Goal: Task Accomplishment & Management: Complete application form

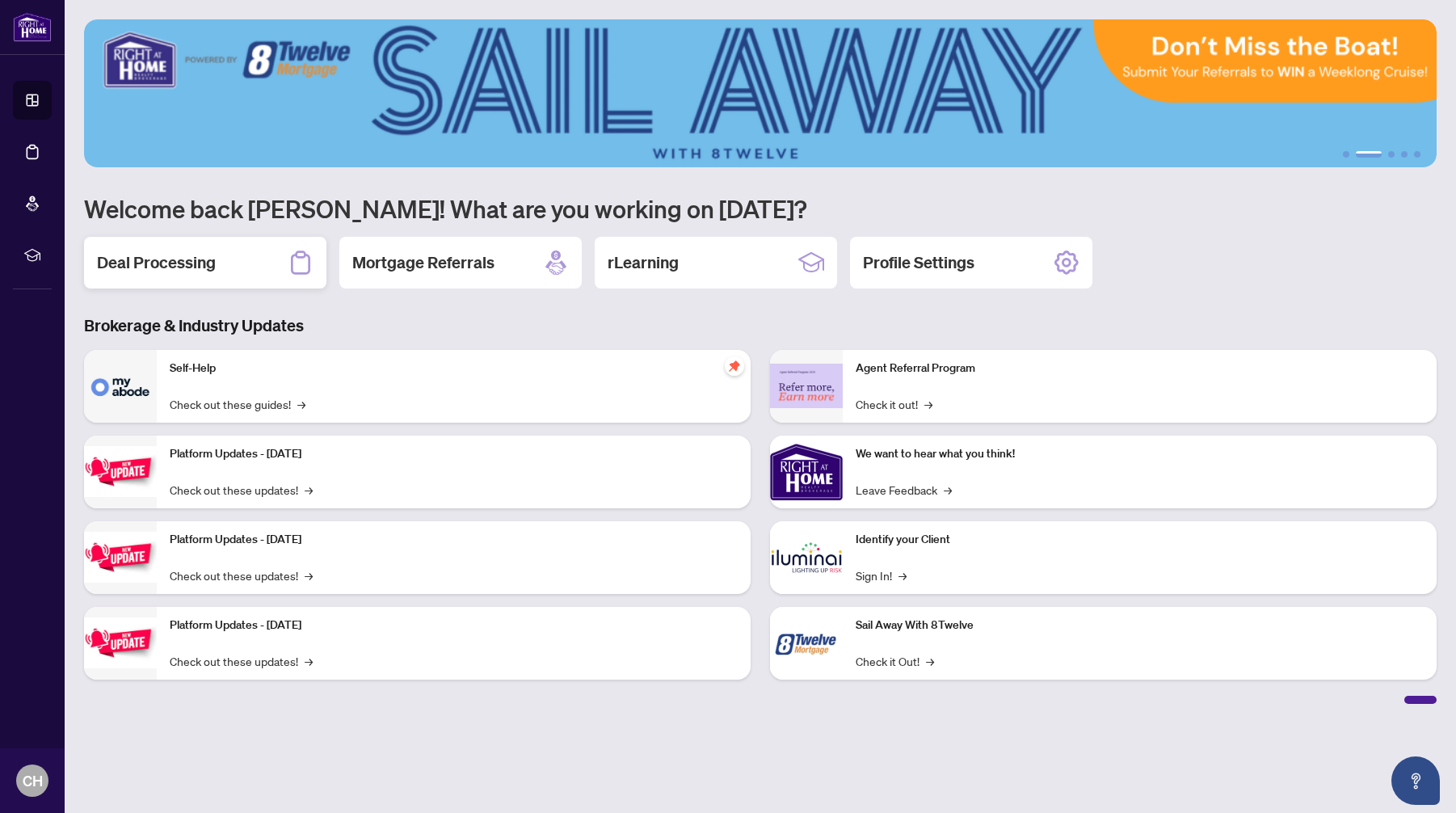
click at [193, 269] on h2 "Deal Processing" at bounding box center [156, 262] width 119 height 22
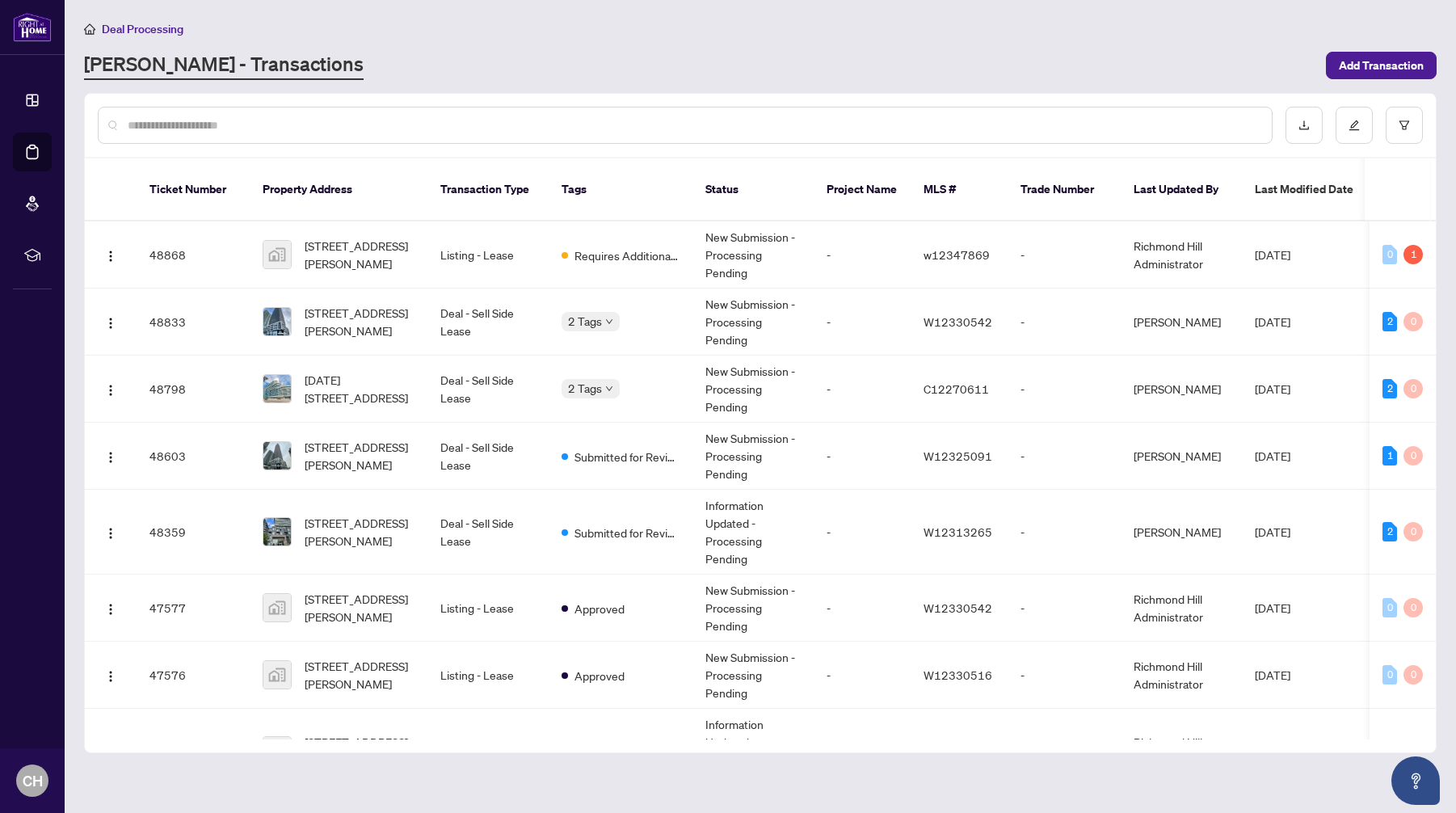
click at [234, 131] on input "text" at bounding box center [693, 125] width 1131 height 17
type input "**********"
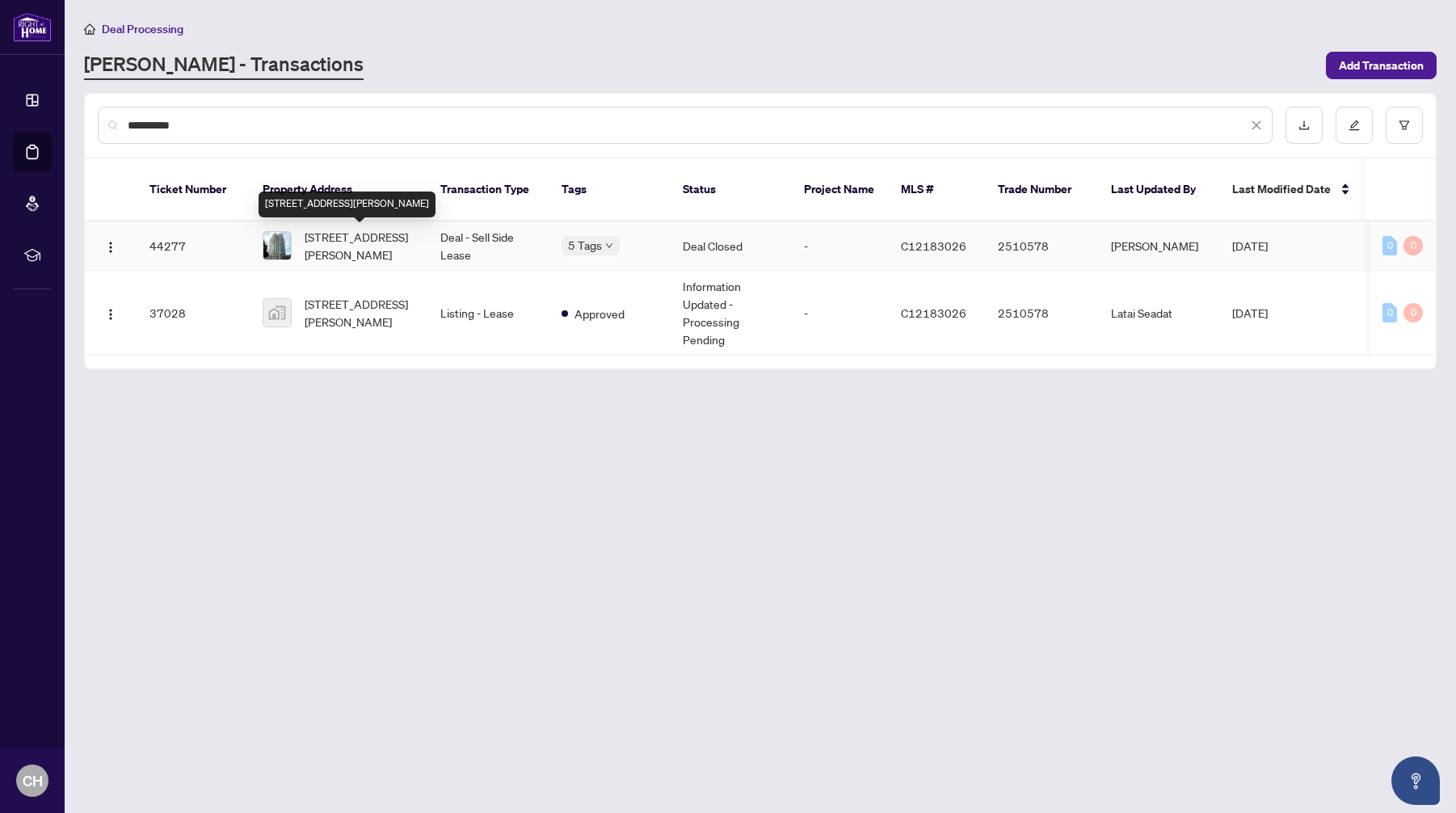
click at [350, 239] on span "[STREET_ADDRESS][PERSON_NAME]" at bounding box center [360, 245] width 110 height 36
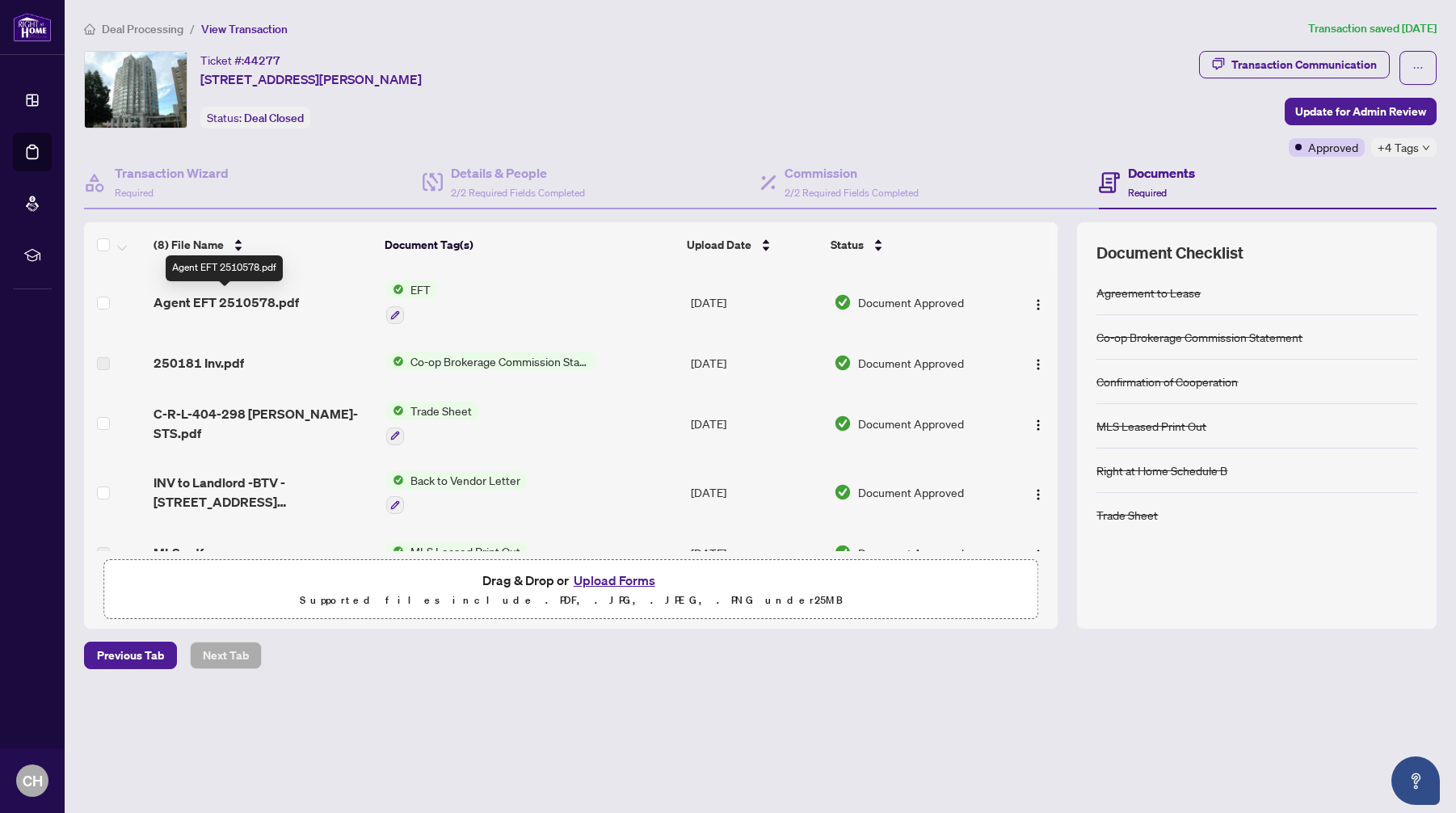
click at [249, 300] on span "Agent EFT 2510578.pdf" at bounding box center [226, 302] width 145 height 19
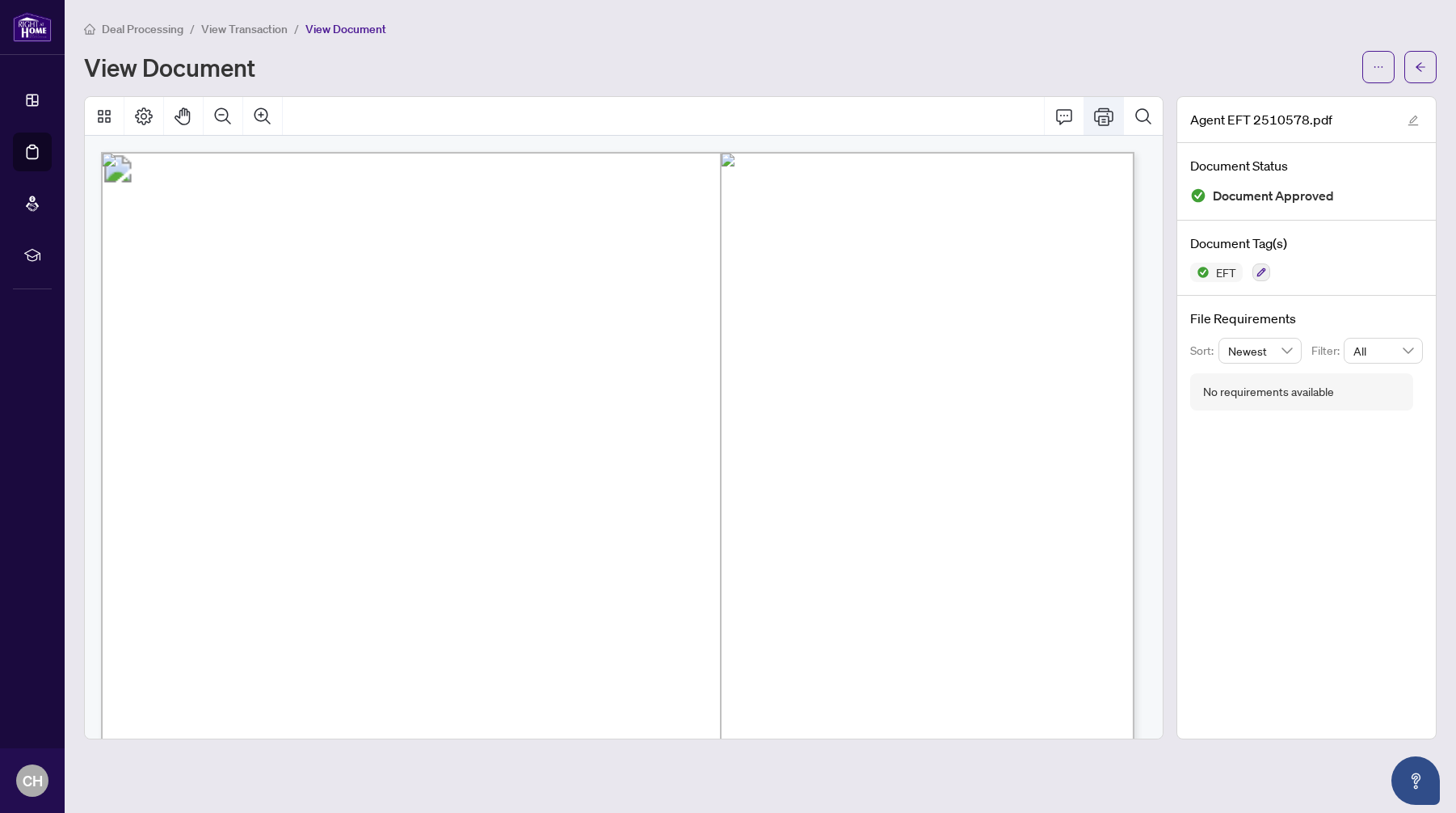
click at [1102, 113] on icon "Print" at bounding box center [1103, 116] width 19 height 19
click at [125, 24] on span "Deal Processing" at bounding box center [143, 29] width 81 height 15
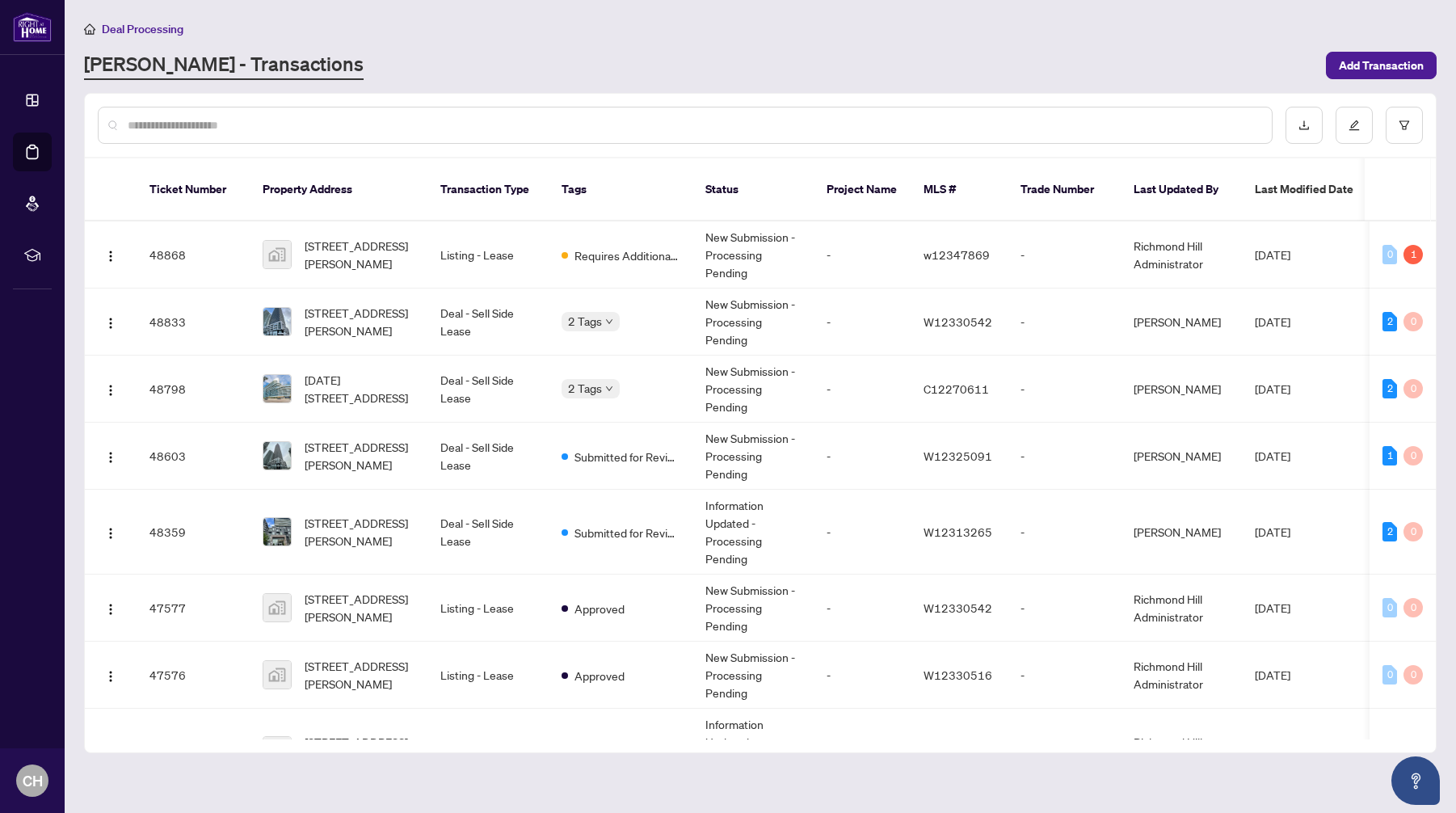
click at [167, 126] on input "text" at bounding box center [693, 125] width 1131 height 17
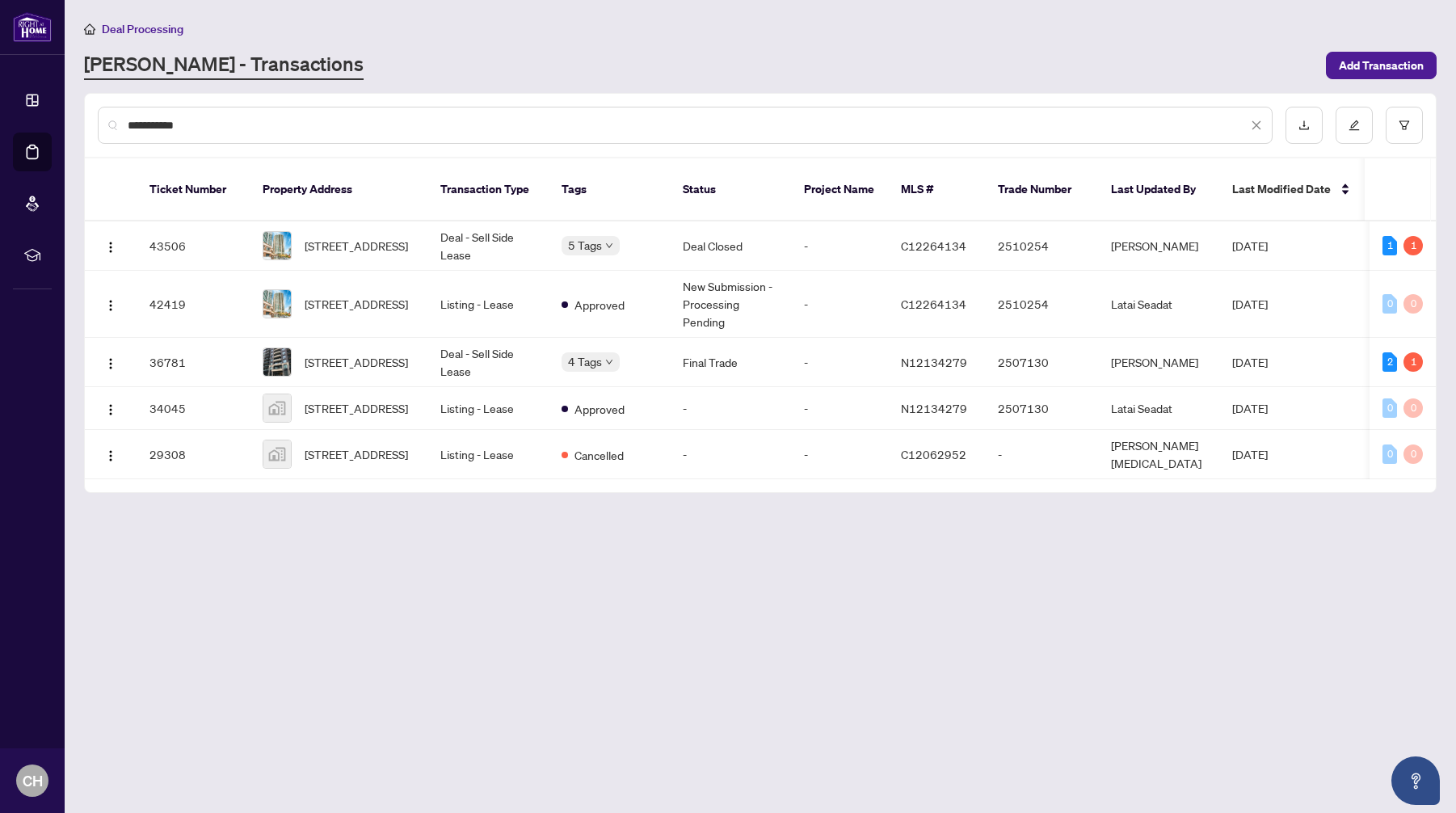
type input "**********"
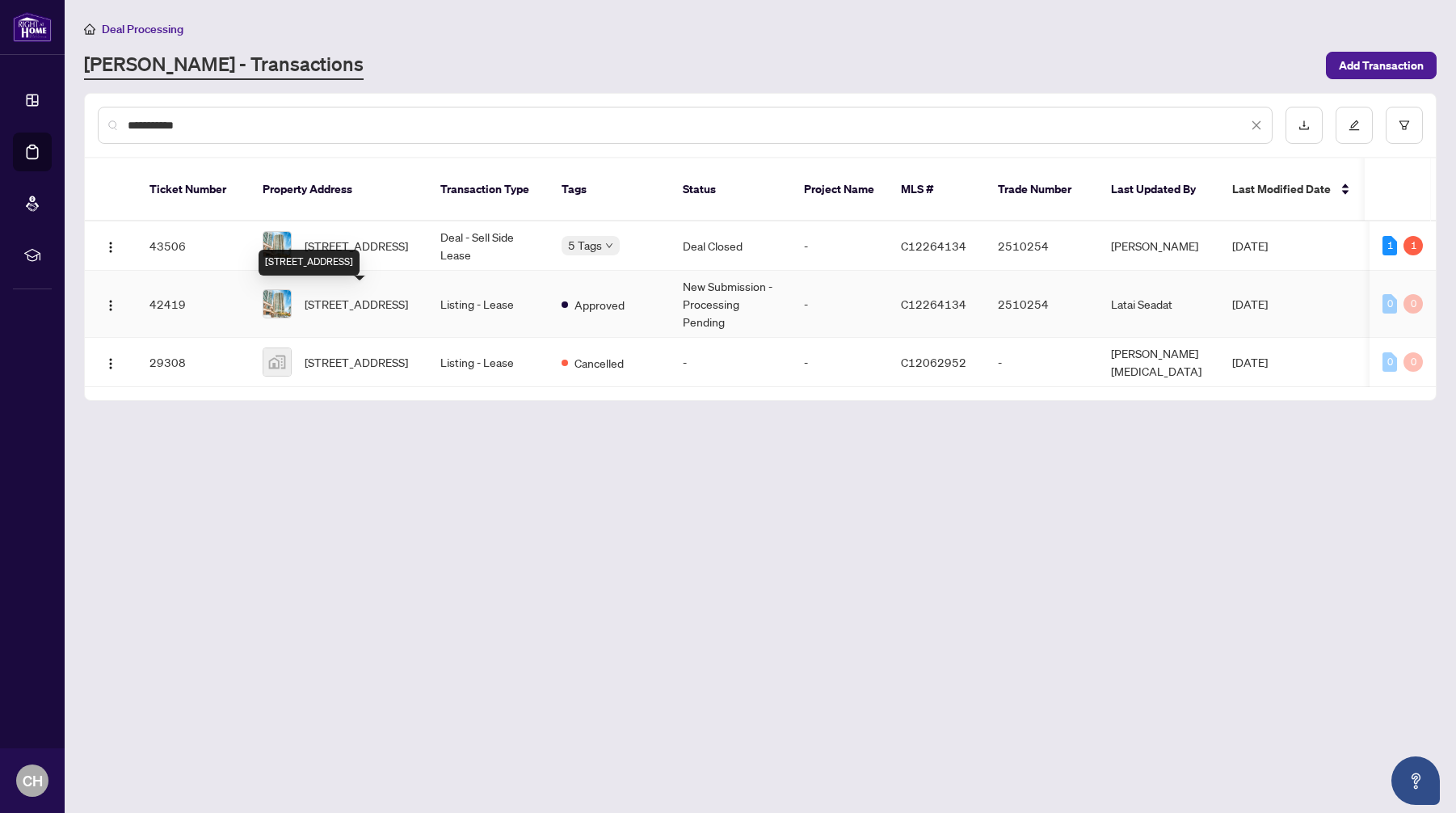
click at [360, 254] on div "[STREET_ADDRESS]" at bounding box center [309, 262] width 101 height 26
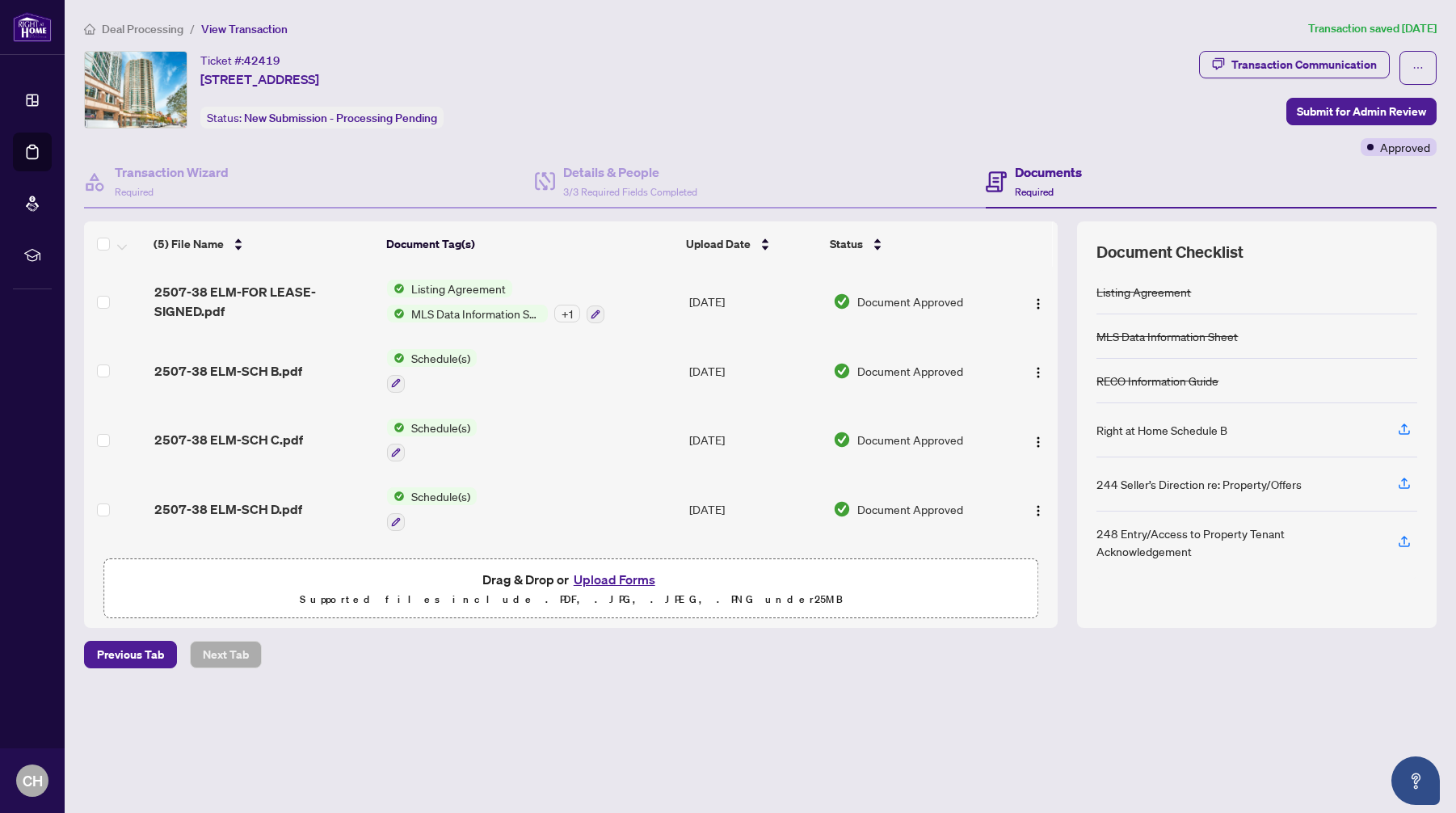
click at [165, 22] on span "Deal Processing" at bounding box center [143, 29] width 81 height 15
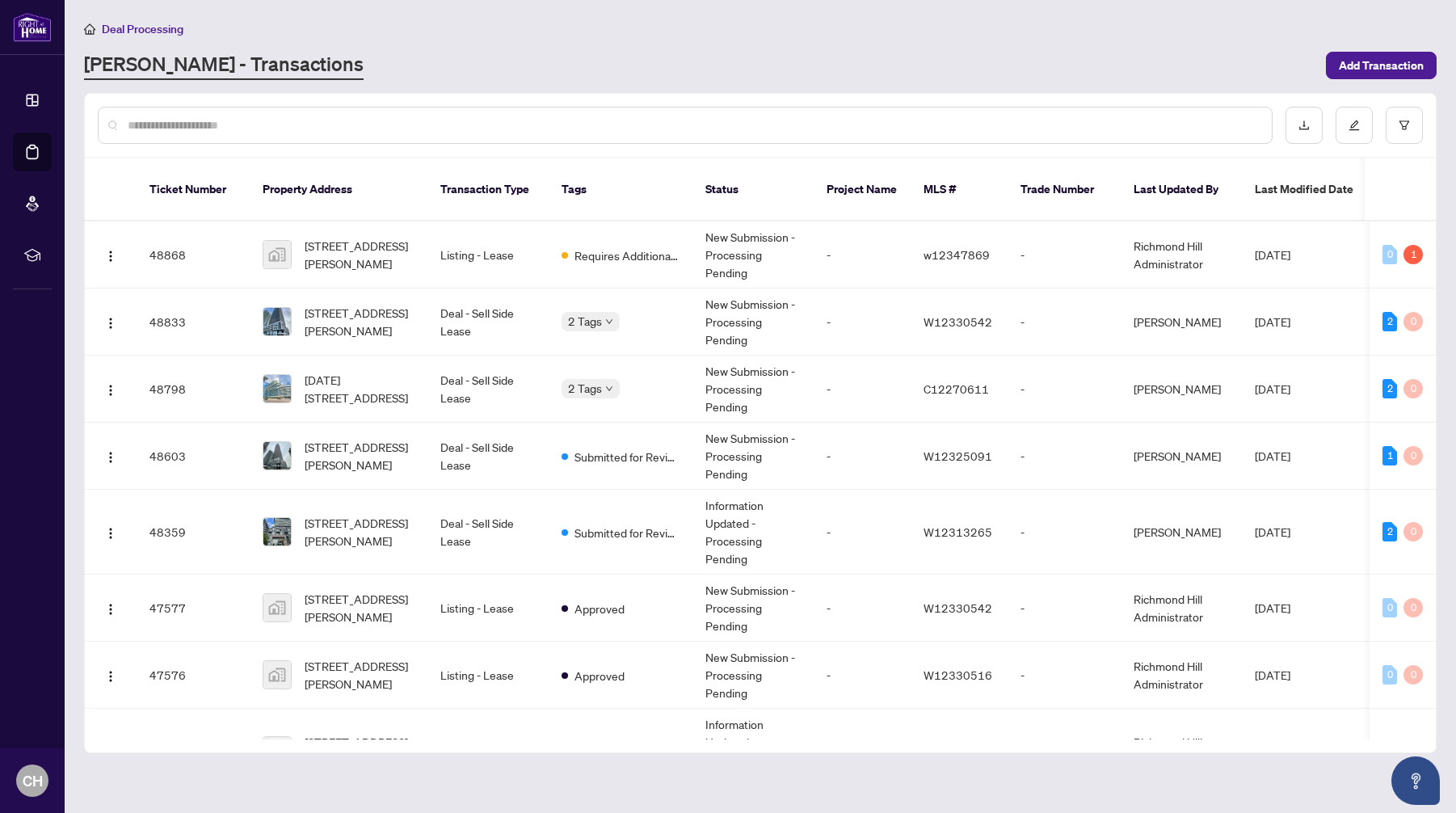
click at [201, 128] on input "text" at bounding box center [693, 125] width 1131 height 17
type input "**********"
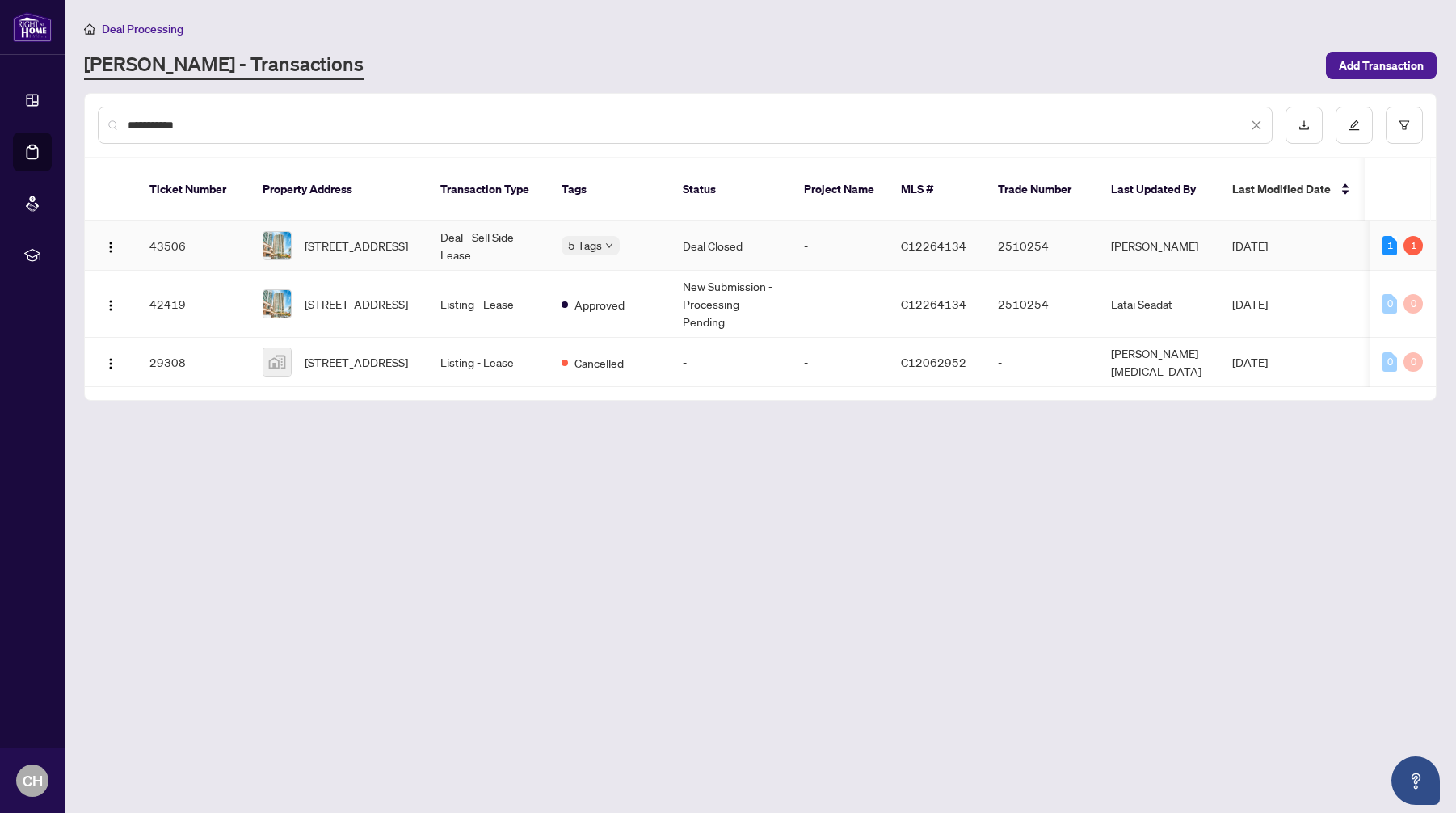
click at [416, 254] on td "[STREET_ADDRESS]" at bounding box center [338, 245] width 178 height 49
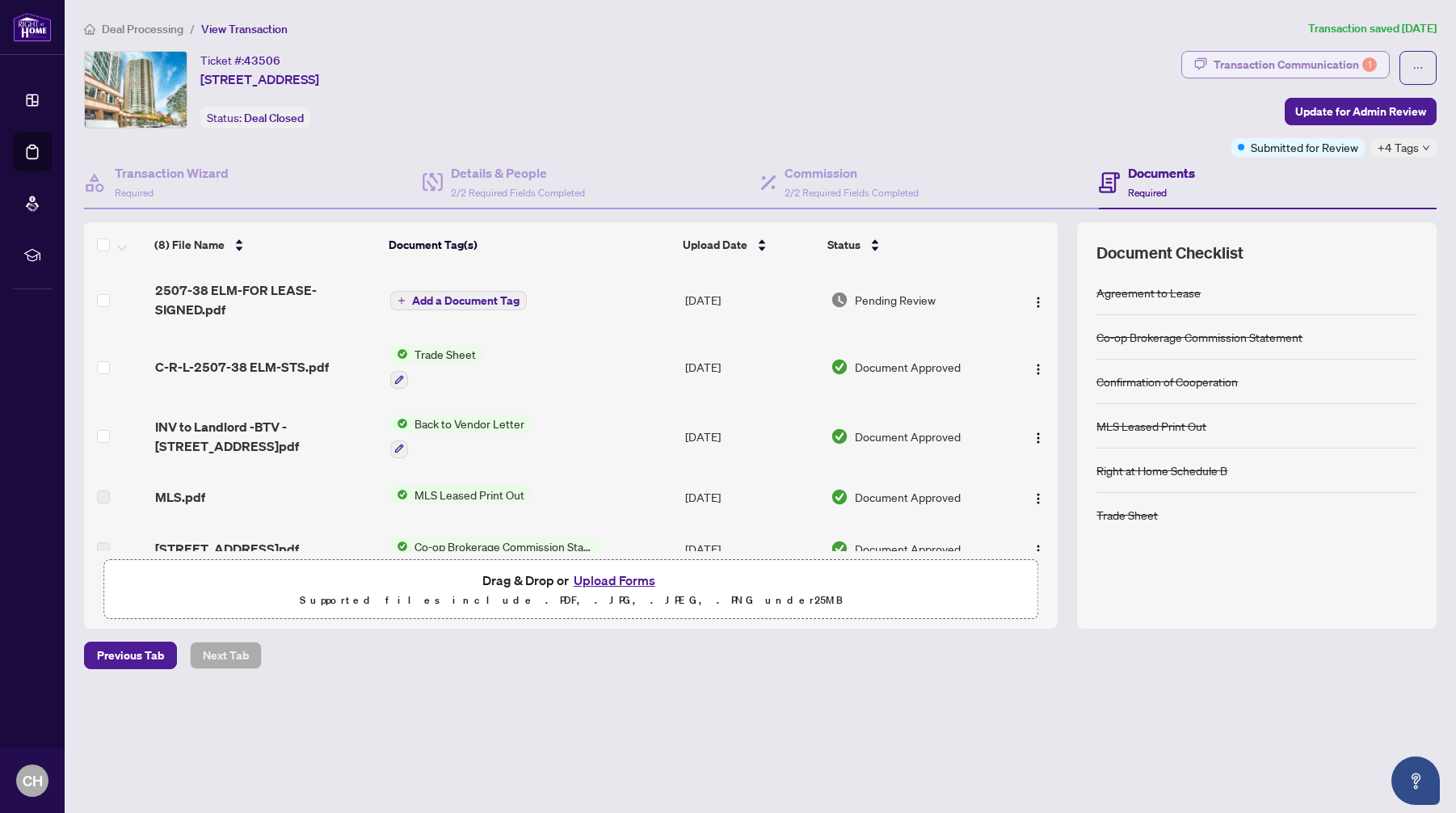
click at [1316, 62] on div "Transaction Communication 1" at bounding box center [1295, 64] width 163 height 26
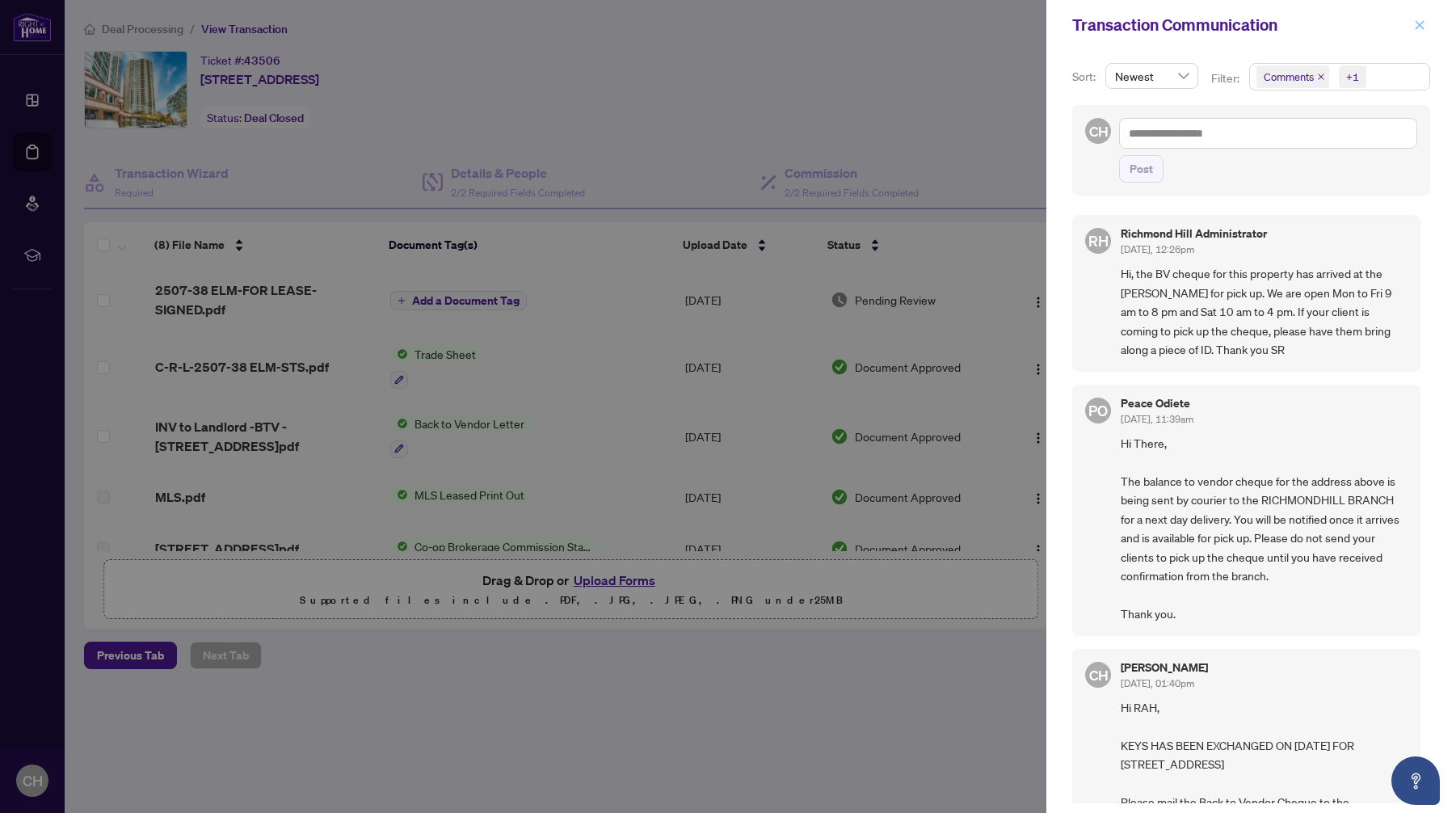
click at [1424, 25] on icon "close" at bounding box center [1420, 25] width 12 height 12
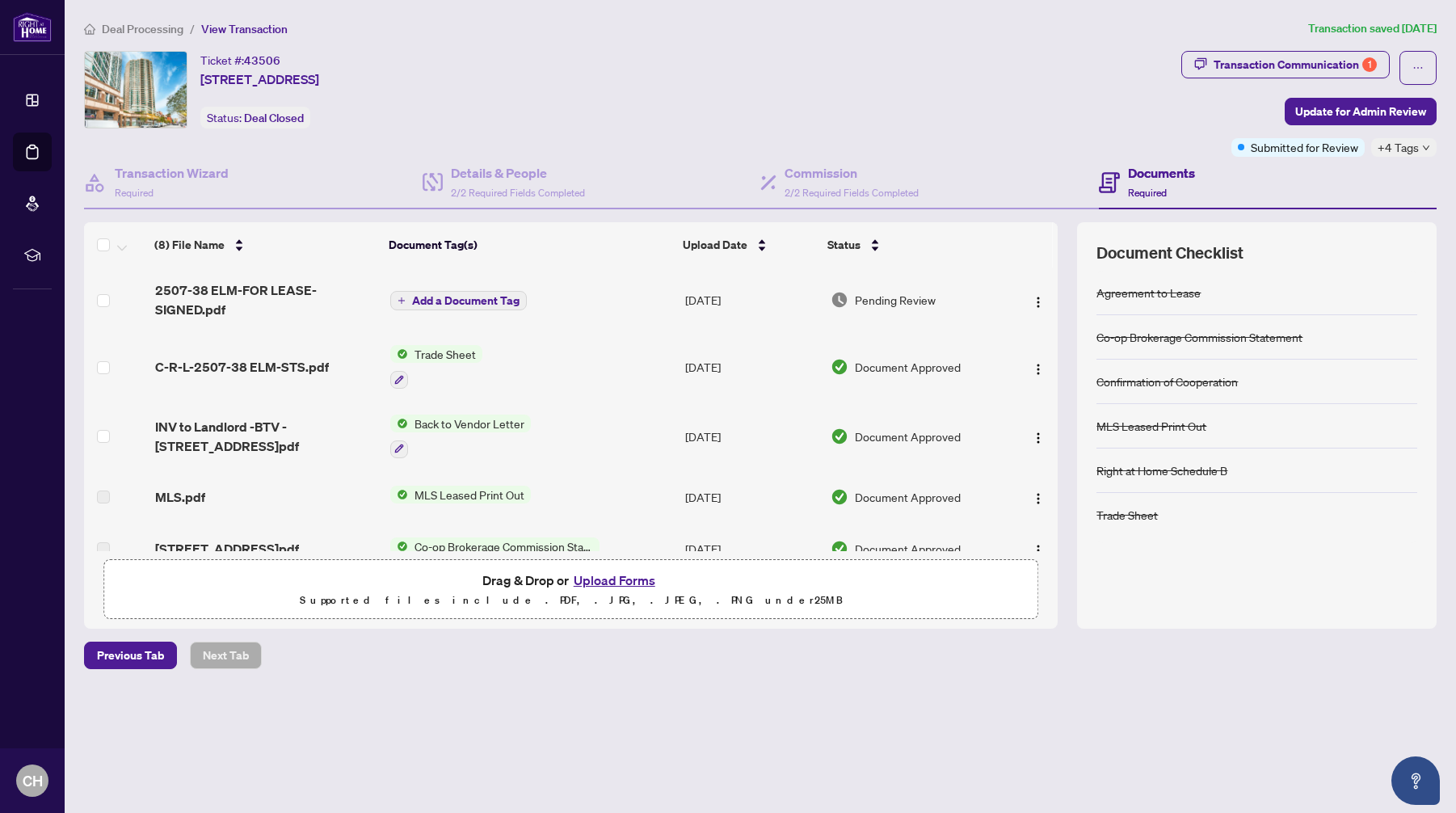
click at [156, 33] on span "Deal Processing" at bounding box center [143, 29] width 81 height 15
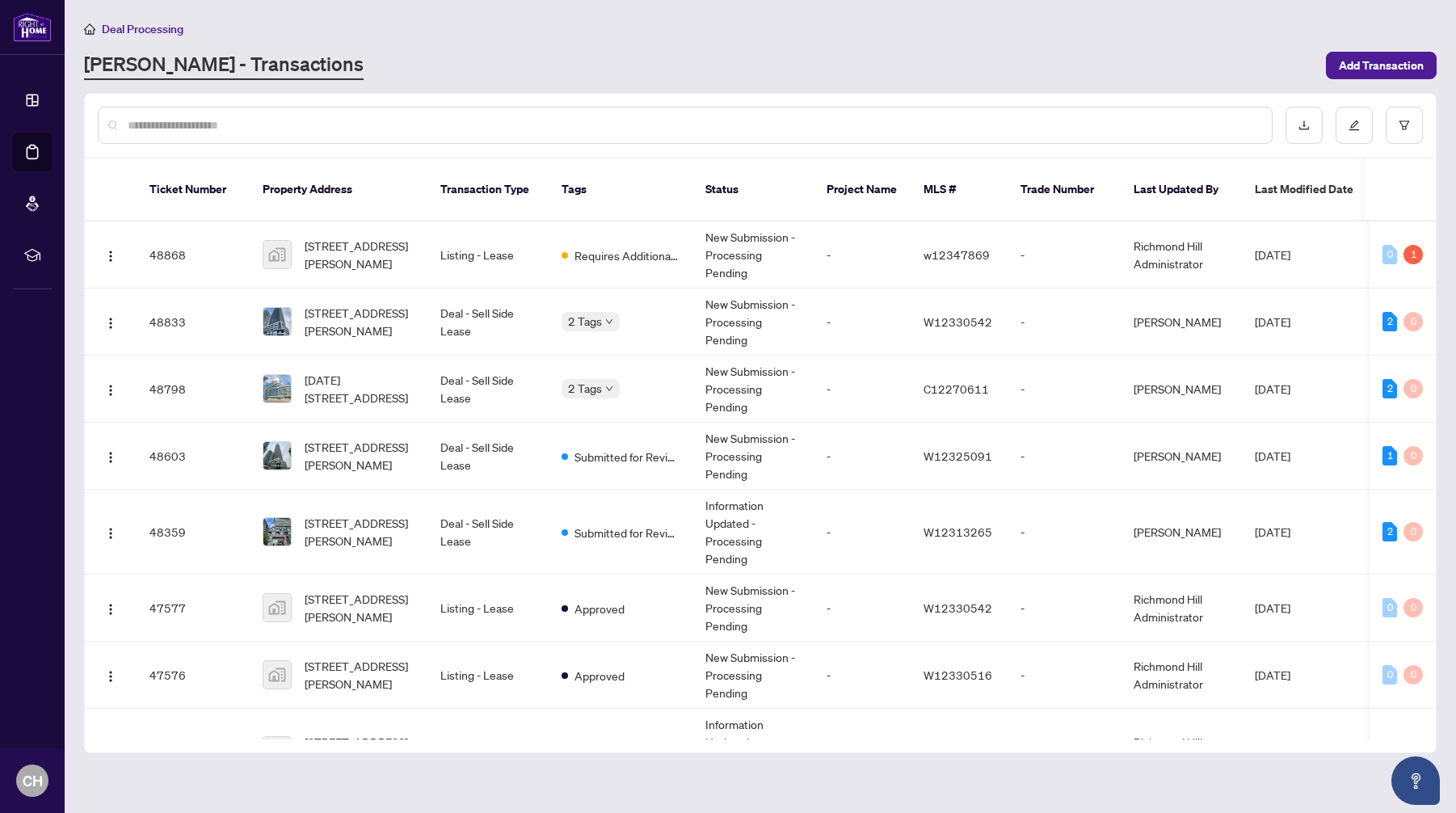
click at [136, 25] on span "Deal Processing" at bounding box center [143, 29] width 81 height 15
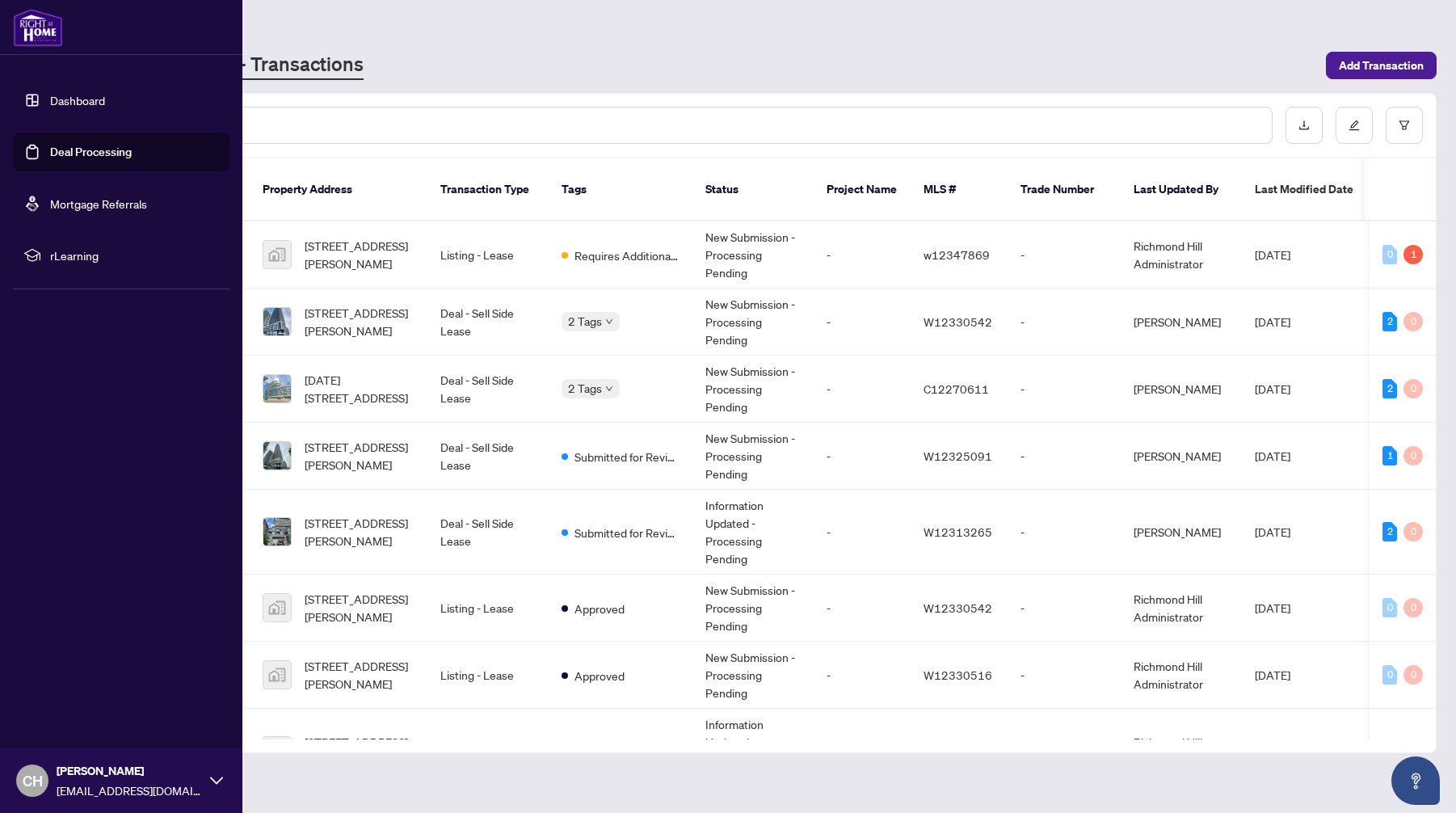
click at [72, 102] on link "Dashboard" at bounding box center [77, 101] width 55 height 15
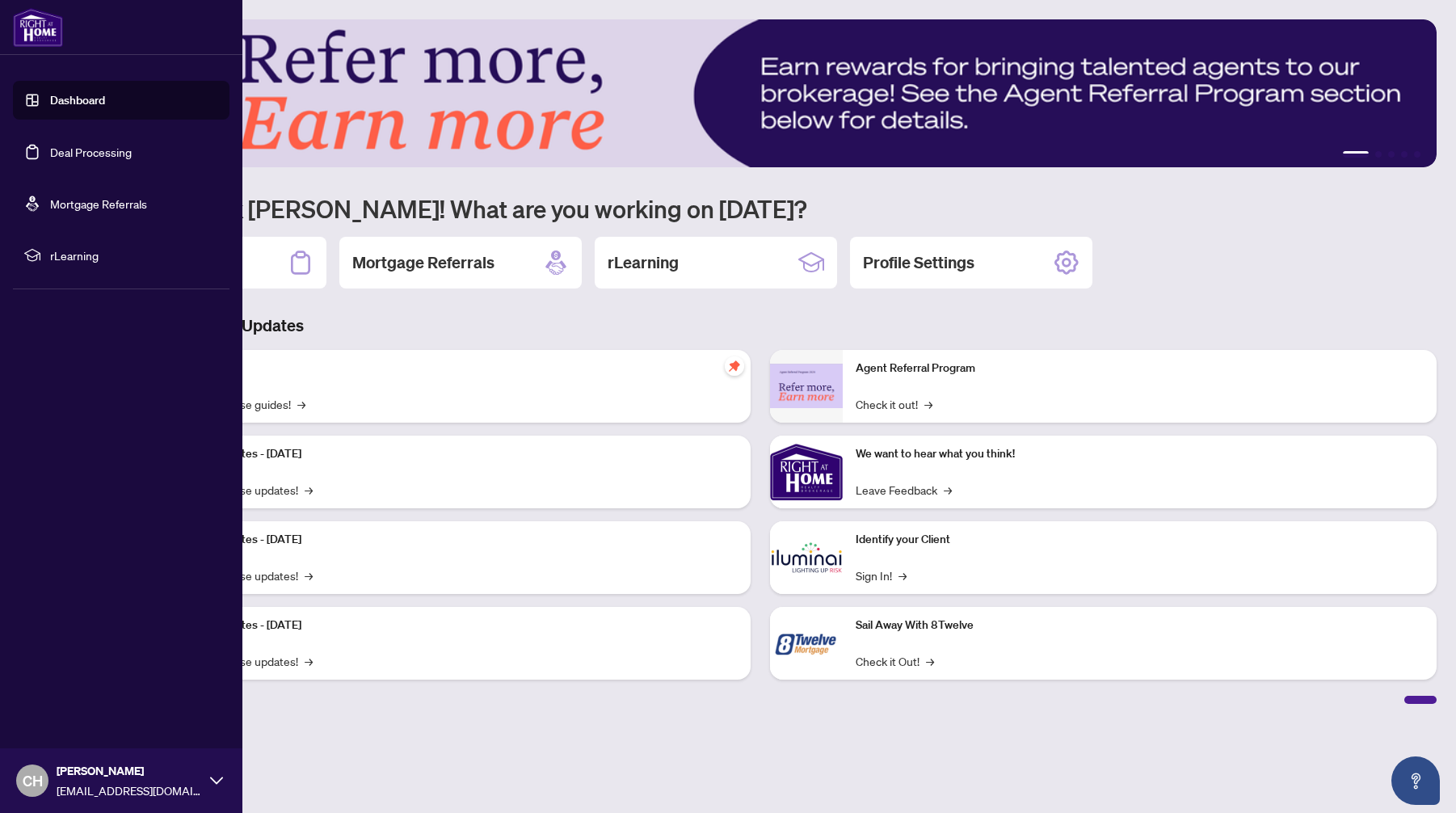
click at [81, 152] on link "Deal Processing" at bounding box center [91, 152] width 81 height 15
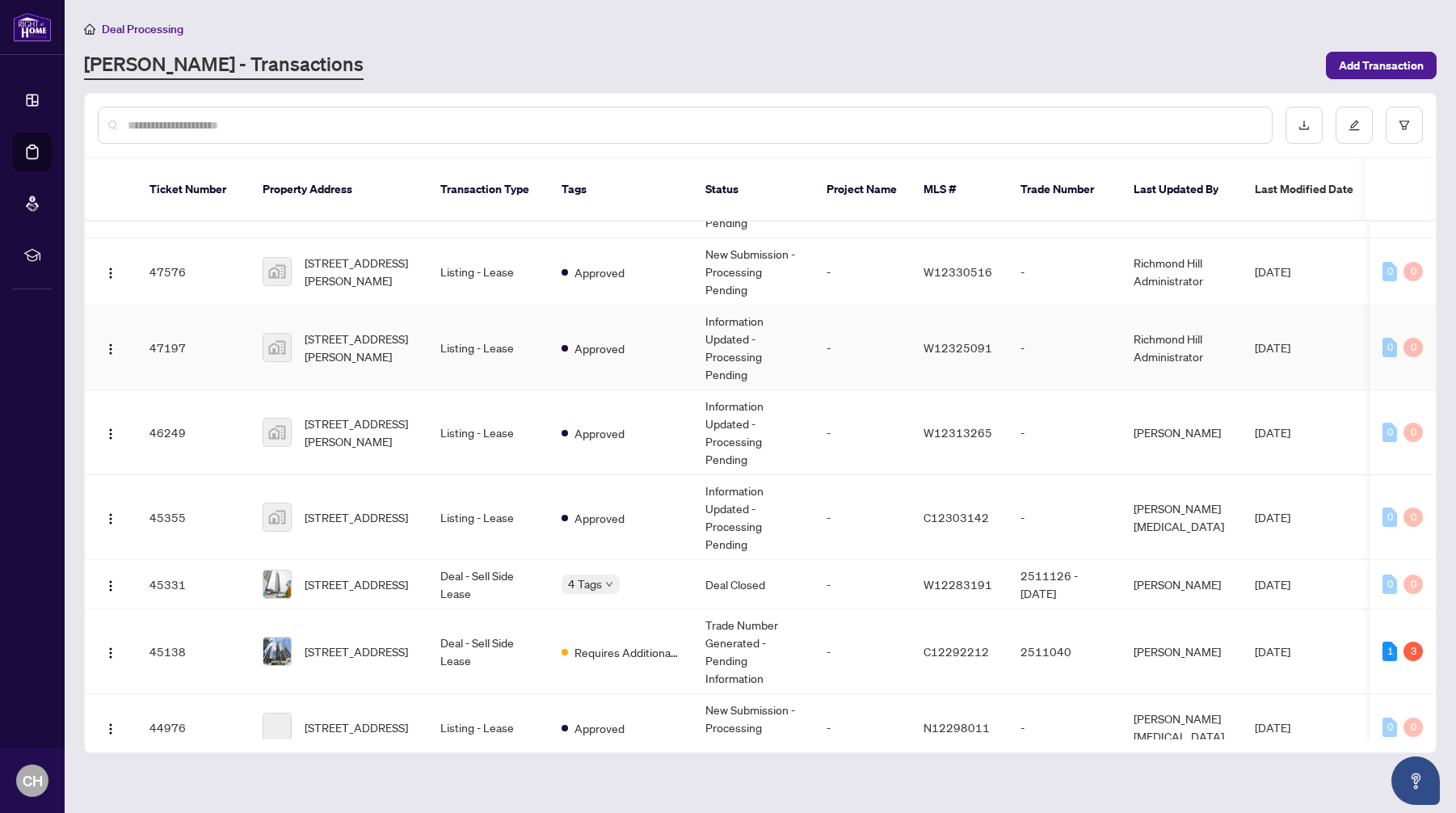
scroll to position [424, 0]
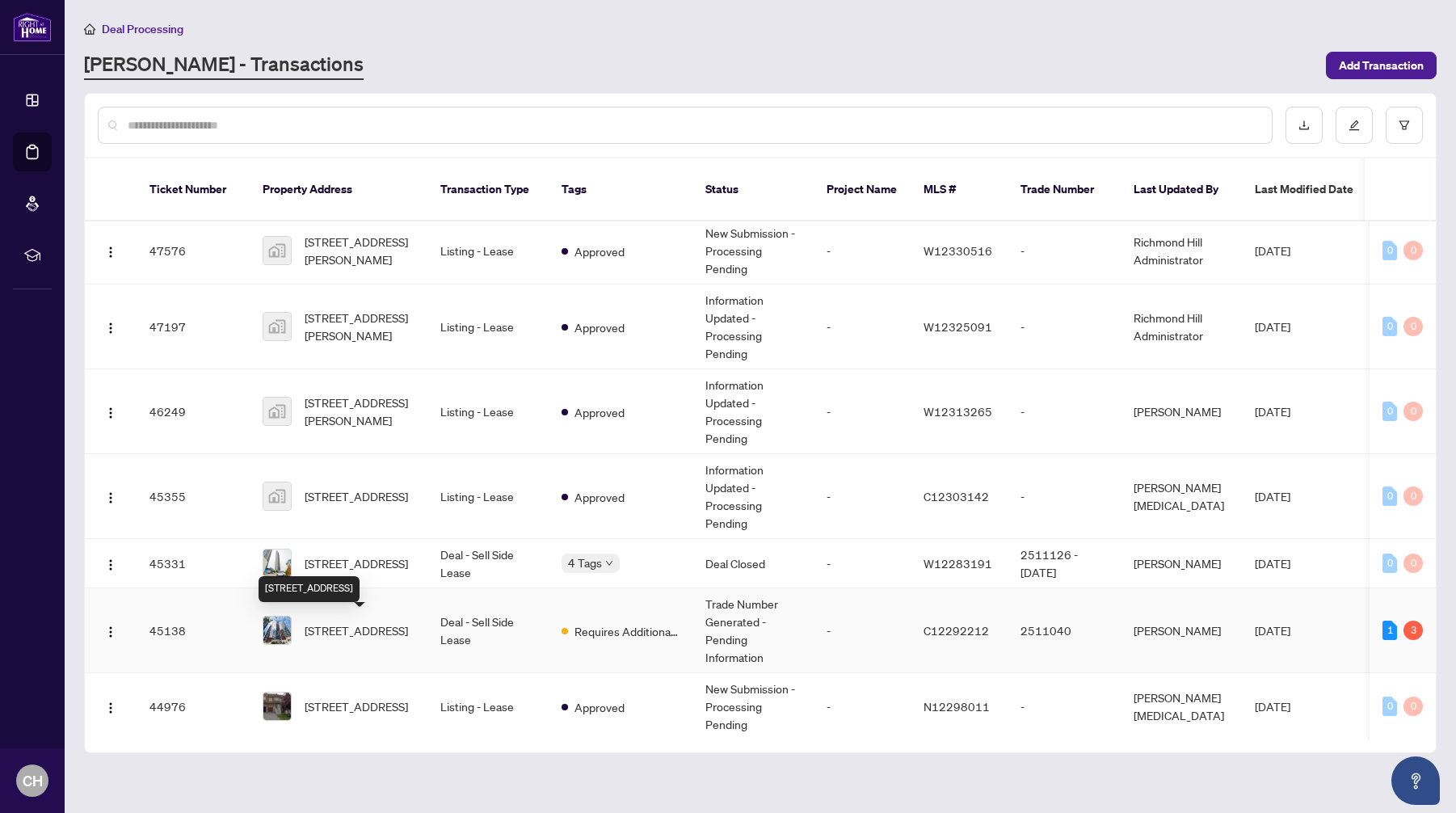
click at [363, 626] on span "[STREET_ADDRESS]" at bounding box center [357, 630] width 103 height 17
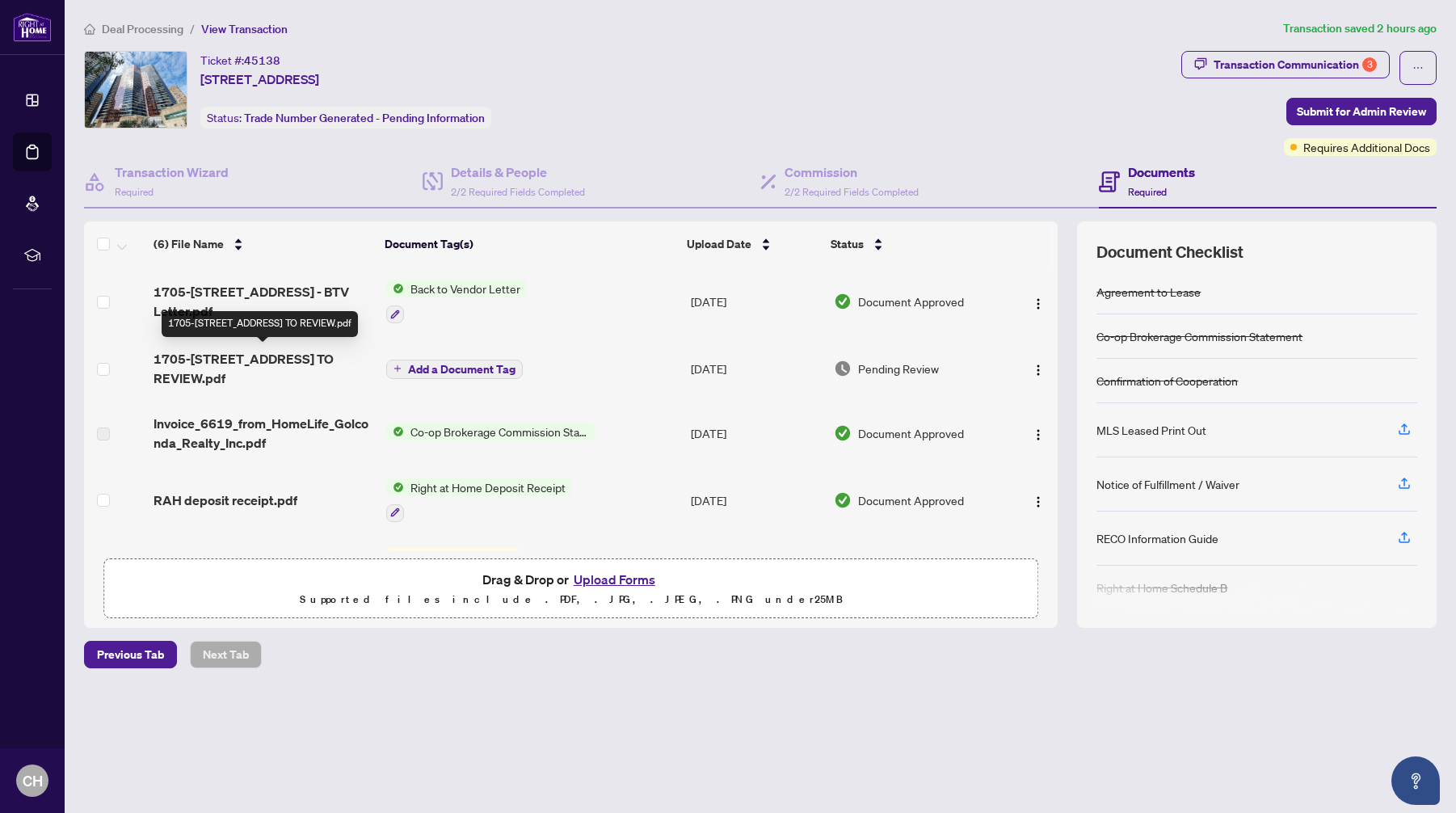
click at [219, 360] on span "1705-[STREET_ADDRESS] TO REVIEW.pdf" at bounding box center [263, 368] width 219 height 39
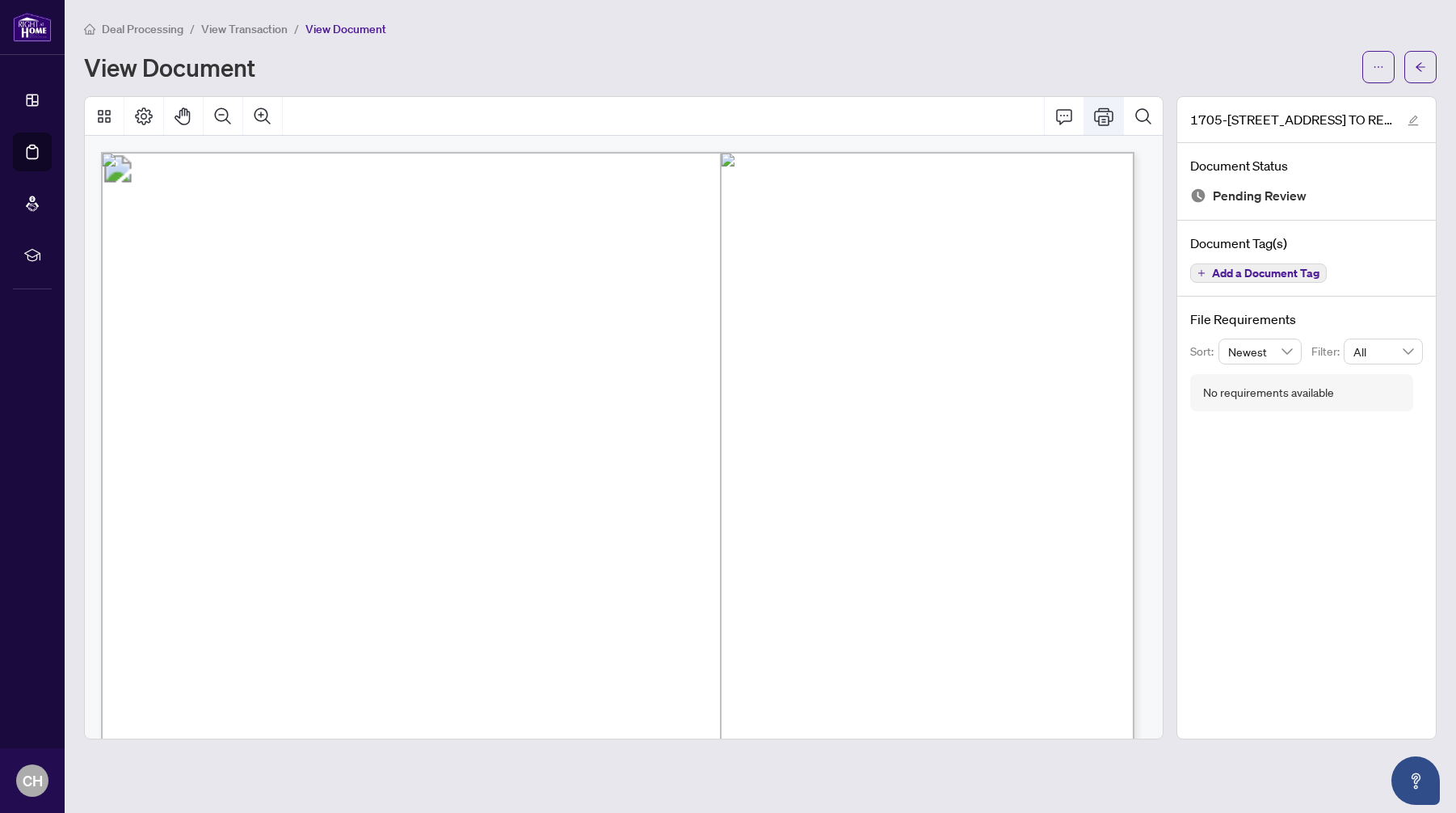
click at [1102, 121] on icon "Print" at bounding box center [1103, 116] width 19 height 17
click at [165, 30] on span "Deal Processing" at bounding box center [143, 29] width 81 height 15
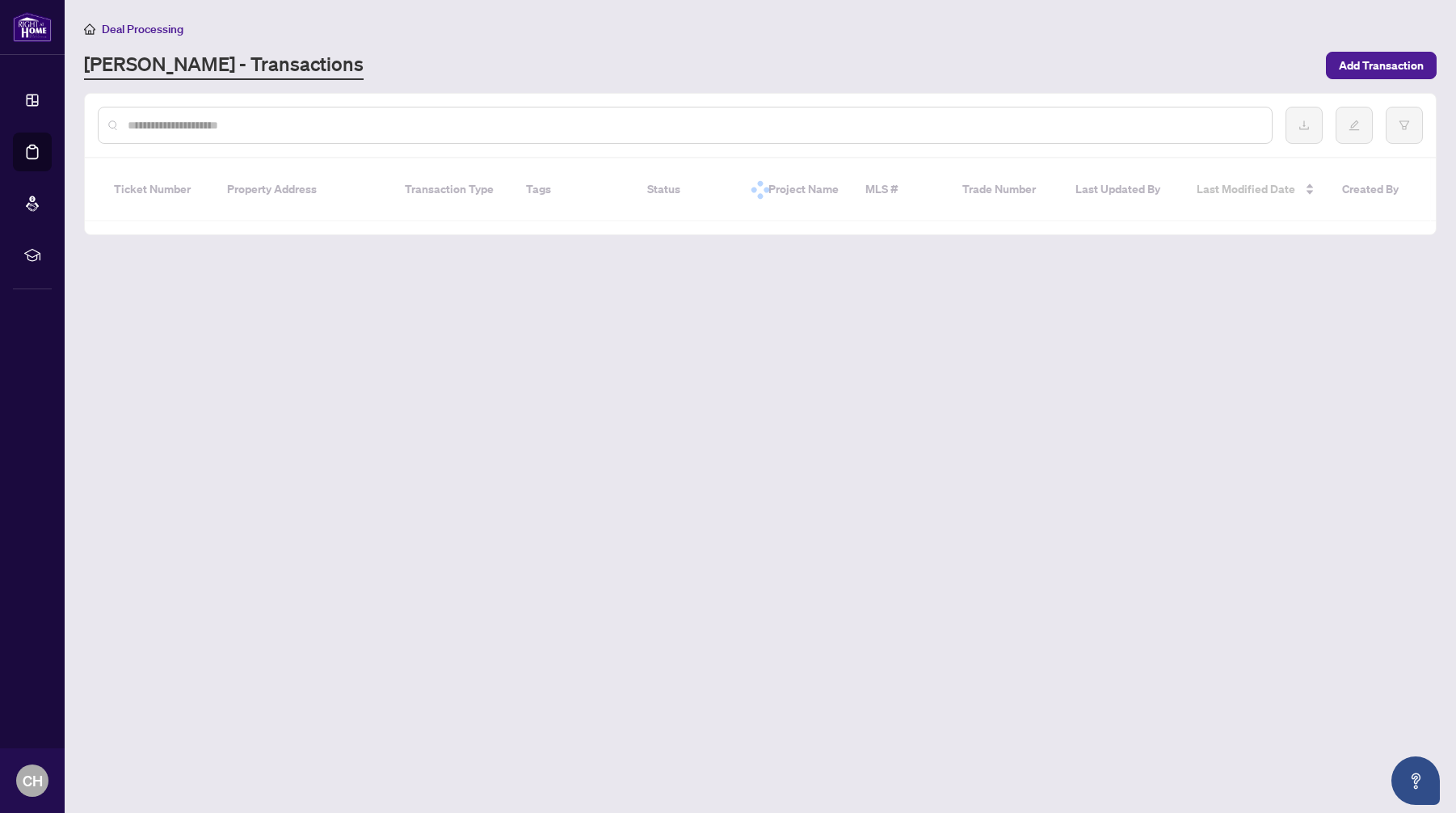
click at [165, 30] on span "Deal Processing" at bounding box center [143, 29] width 81 height 15
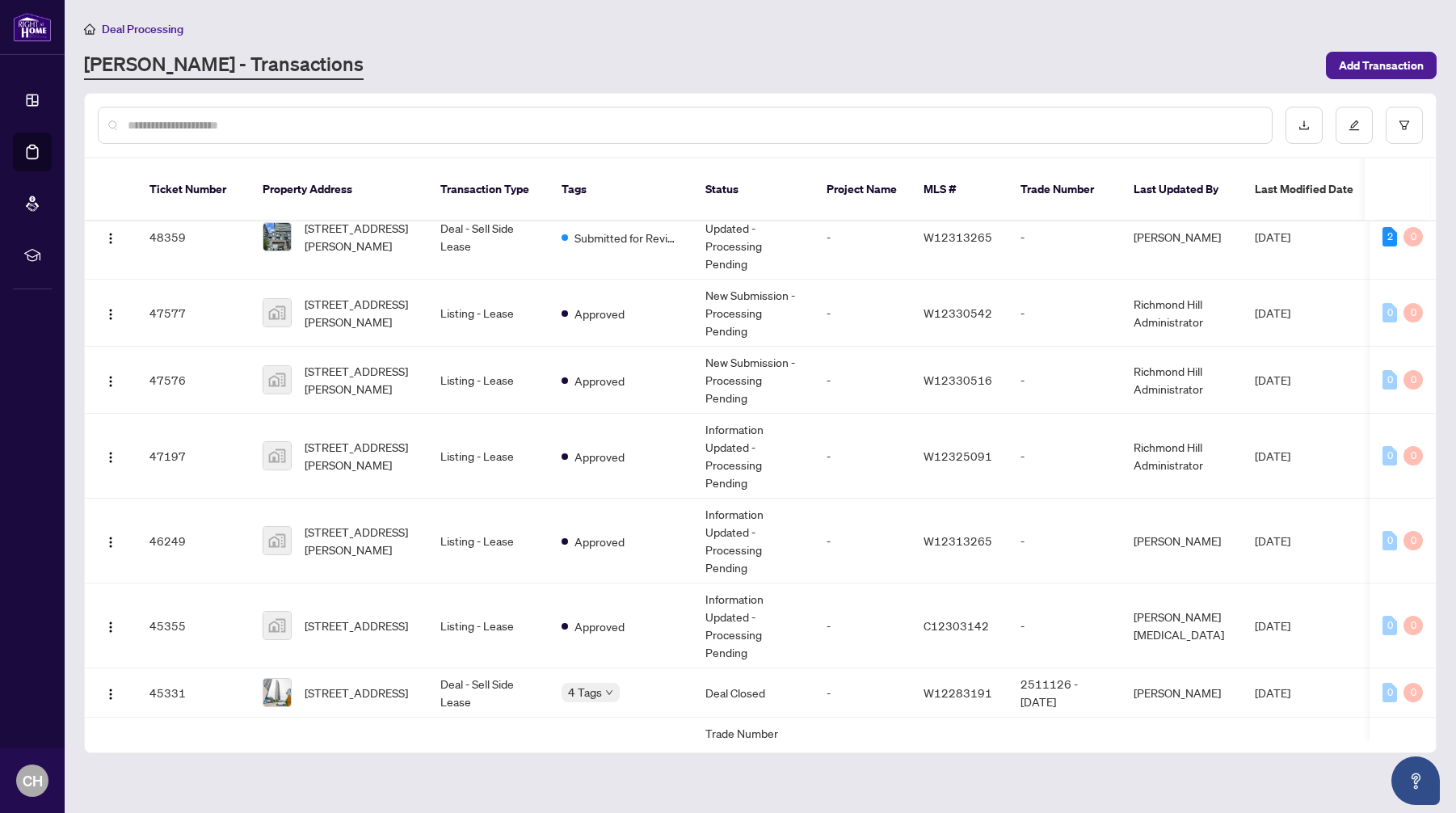
scroll to position [466, 0]
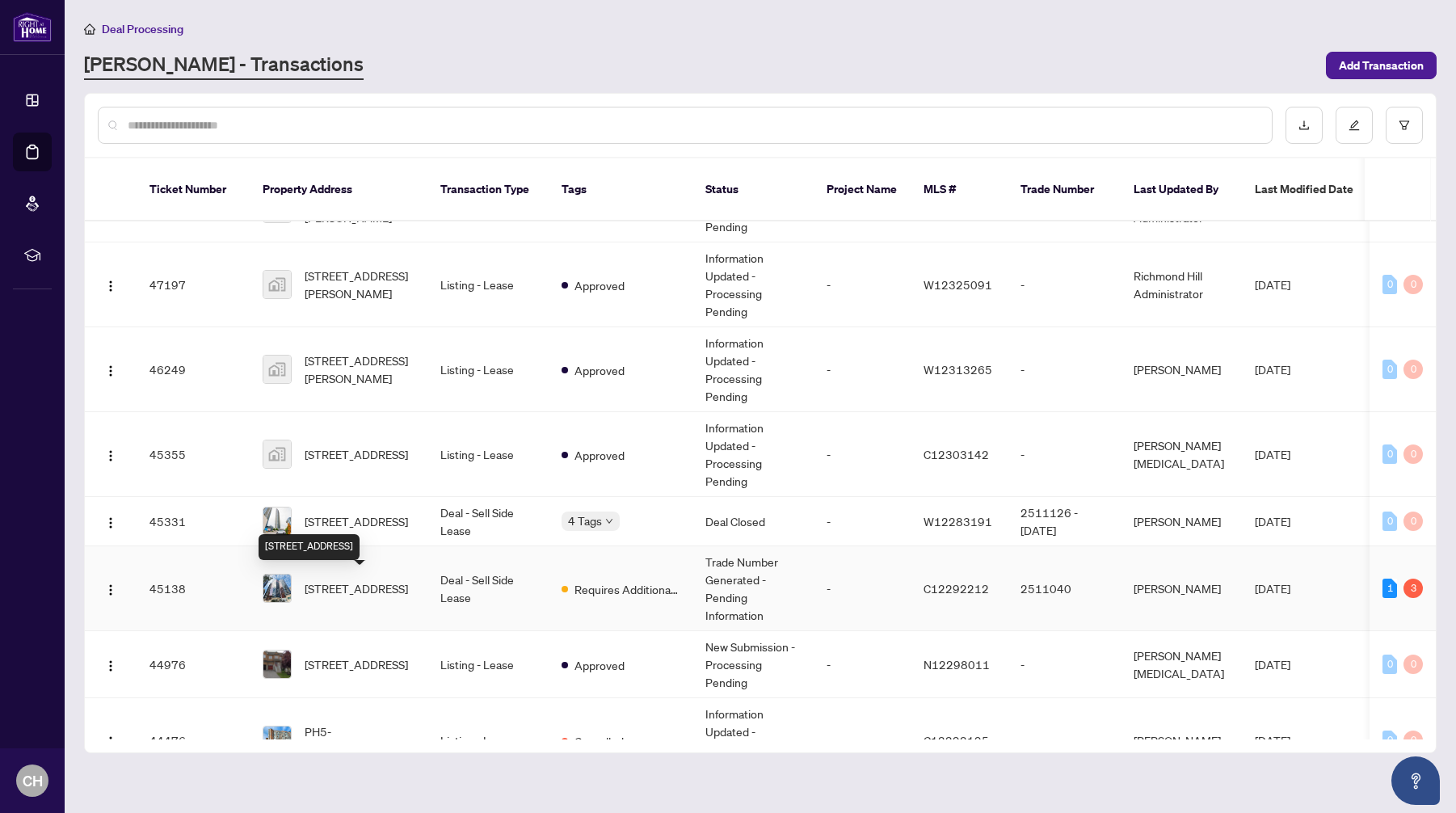
click at [363, 588] on span "[STREET_ADDRESS]" at bounding box center [357, 588] width 103 height 17
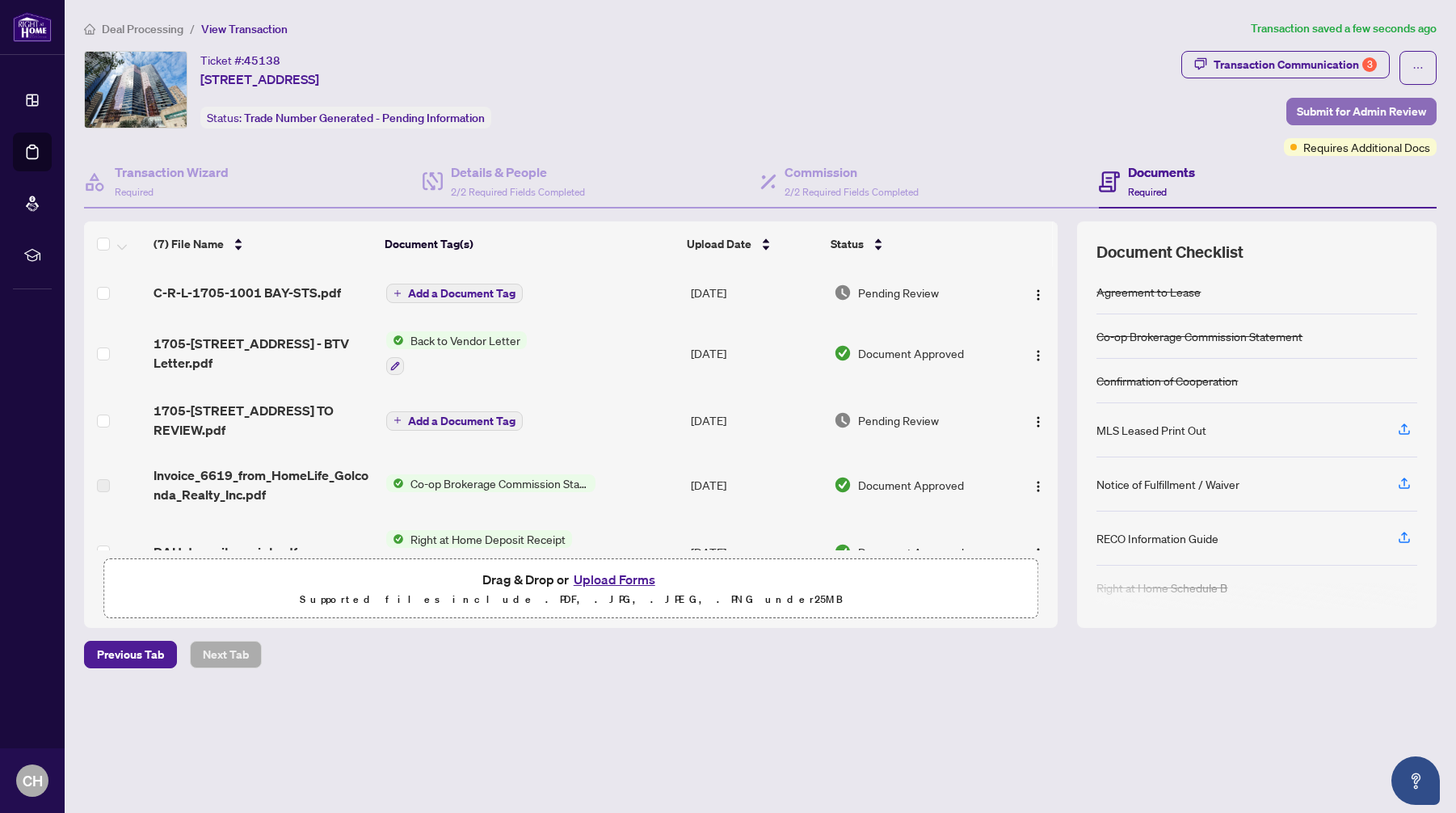
click at [1335, 106] on span "Submit for Admin Review" at bounding box center [1362, 111] width 130 height 26
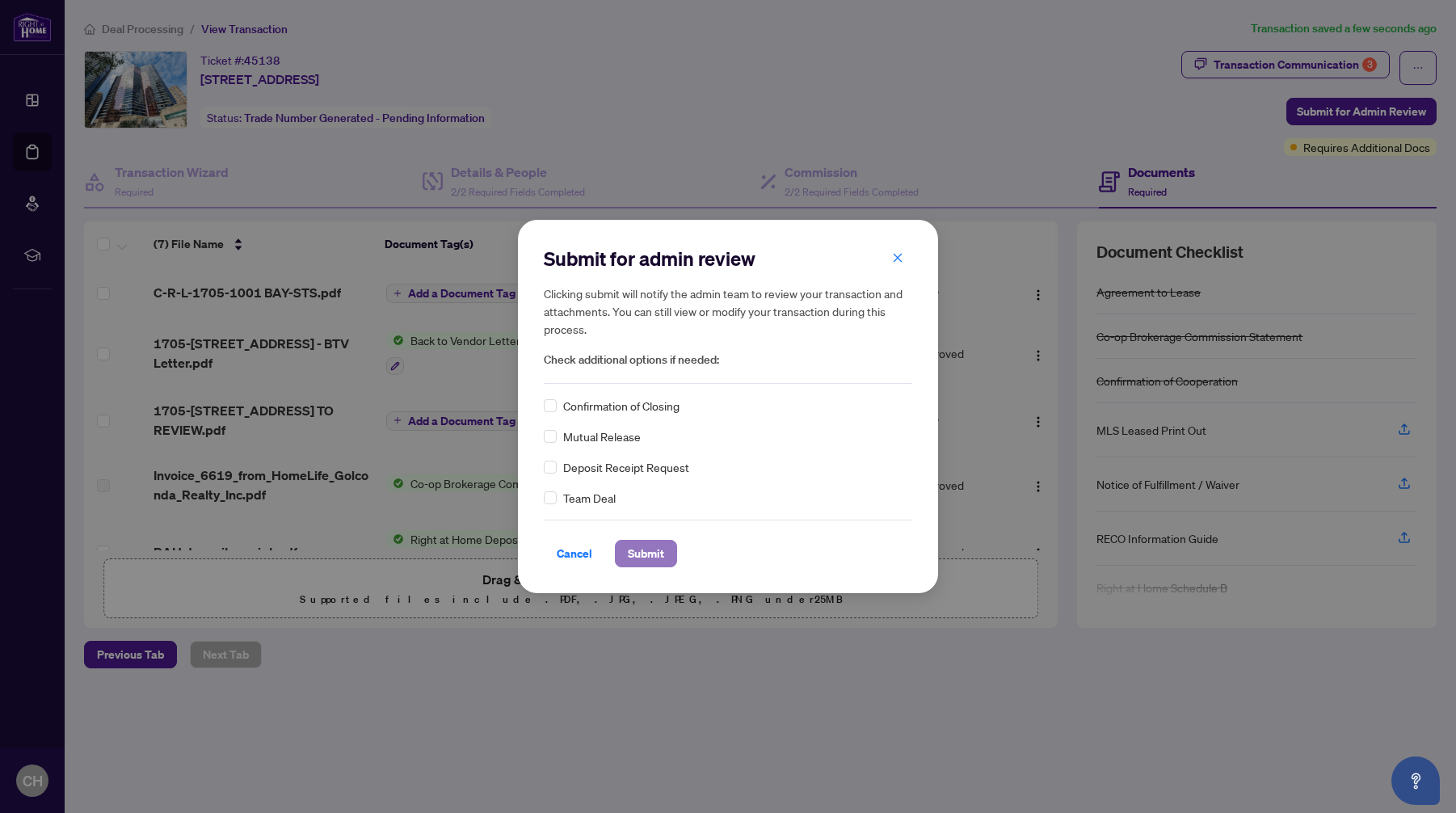
click at [632, 551] on span "Submit" at bounding box center [646, 553] width 37 height 26
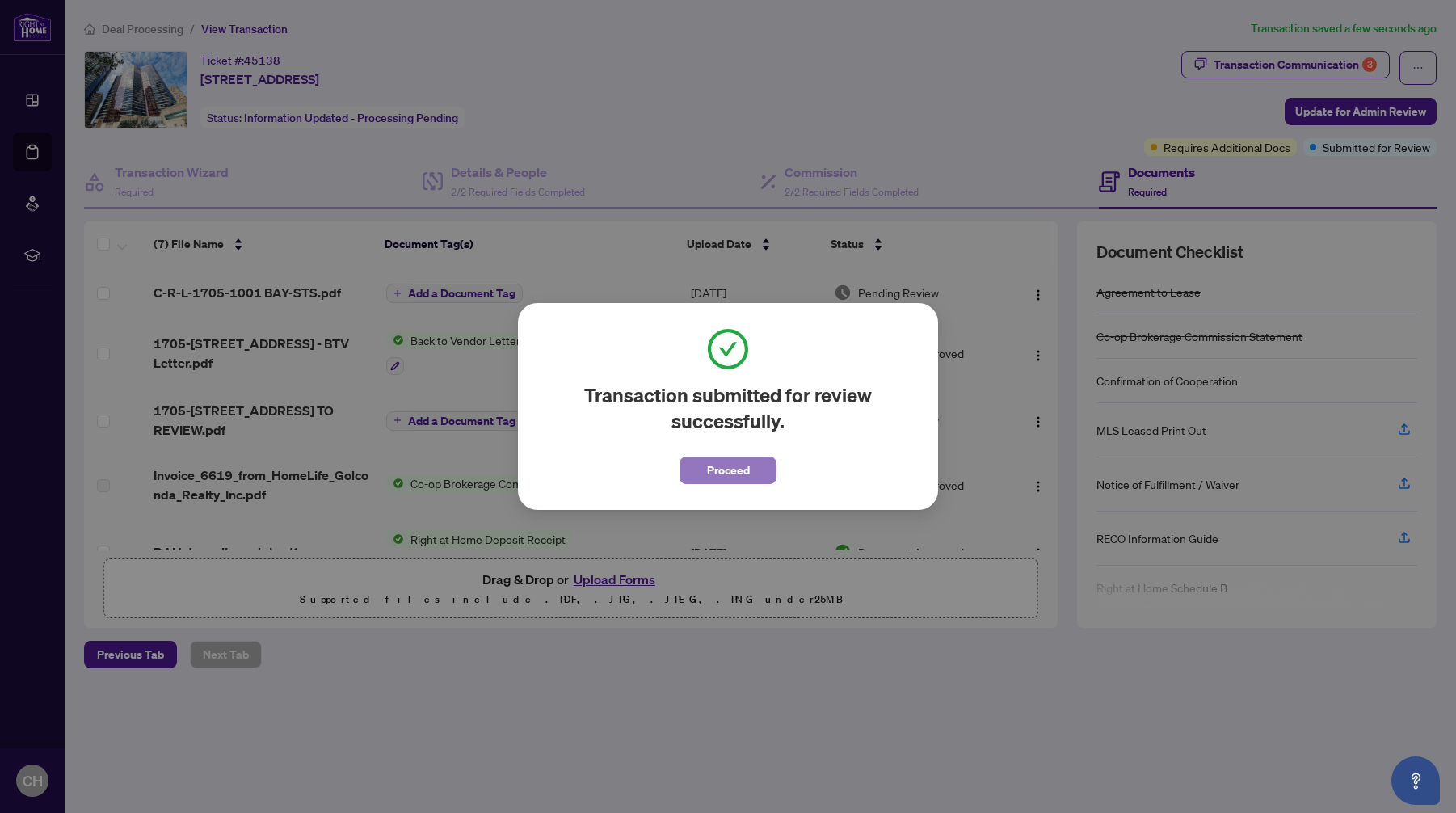
click at [718, 473] on span "Proceed" at bounding box center [729, 470] width 43 height 26
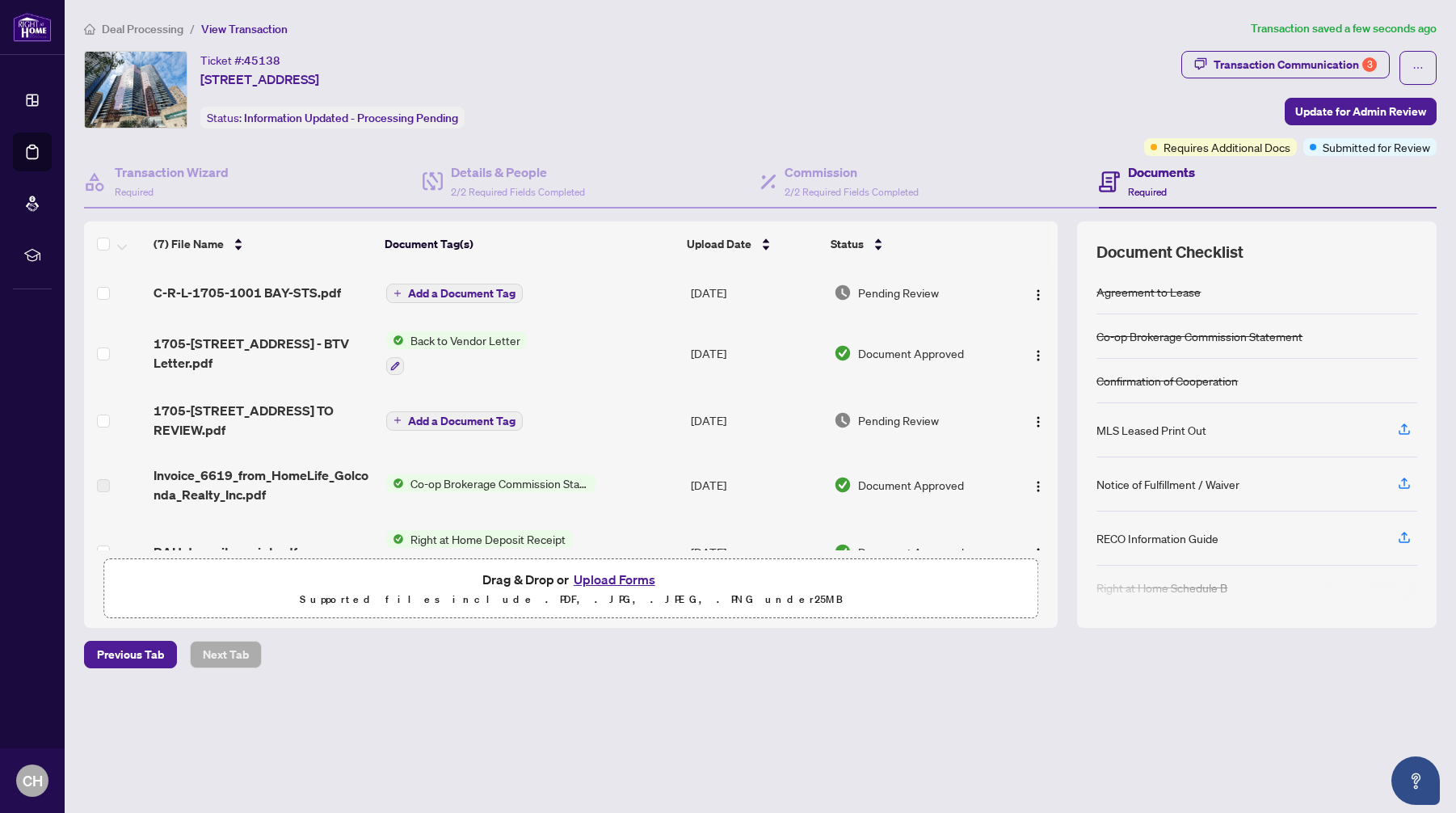
click at [175, 29] on span "Deal Processing" at bounding box center [143, 29] width 81 height 15
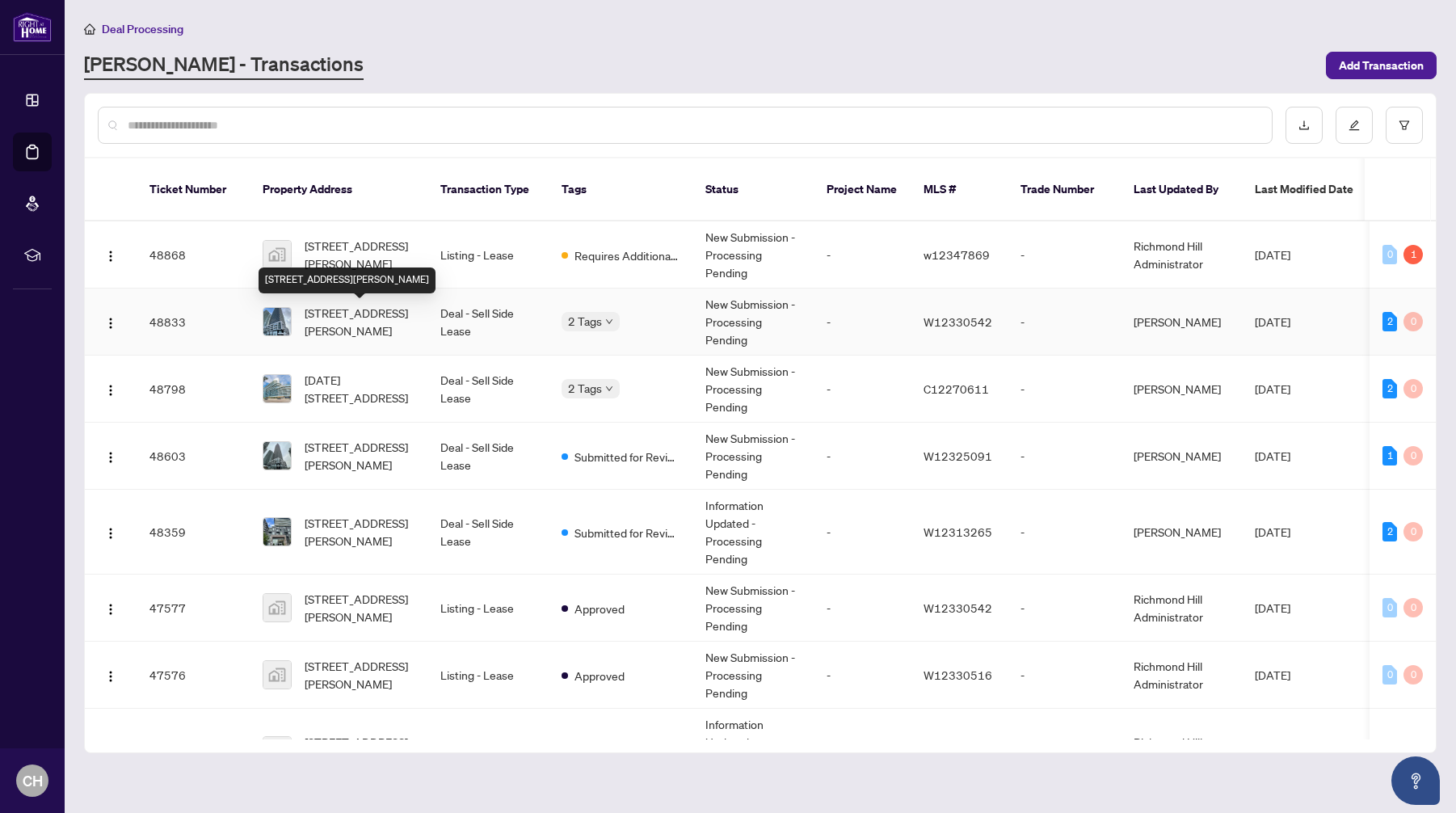
click at [357, 313] on span "[STREET_ADDRESS][PERSON_NAME]" at bounding box center [360, 322] width 110 height 36
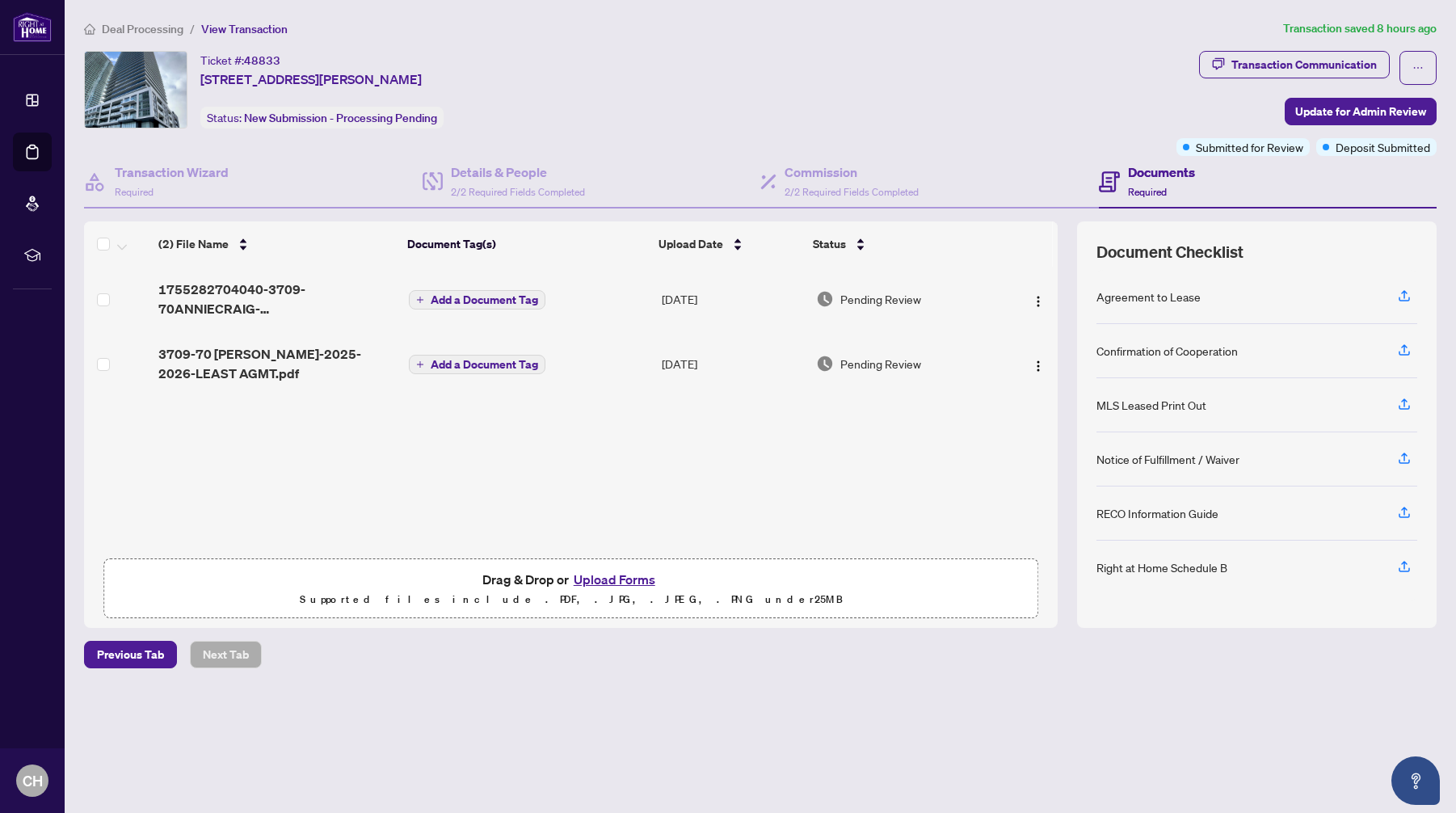
click at [149, 22] on span "Deal Processing" at bounding box center [143, 29] width 81 height 15
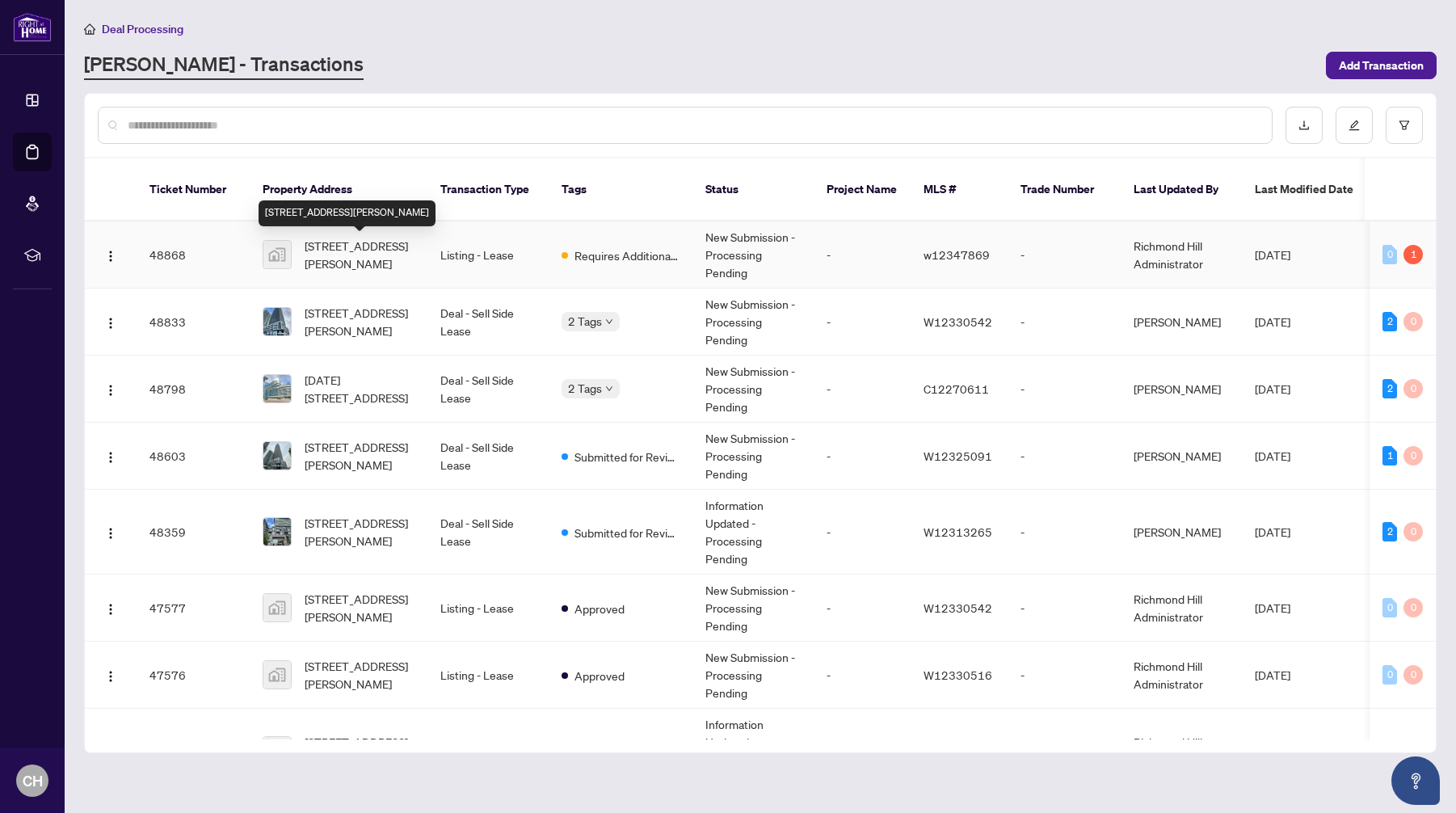
click at [369, 254] on span "[STREET_ADDRESS][PERSON_NAME]" at bounding box center [360, 254] width 110 height 36
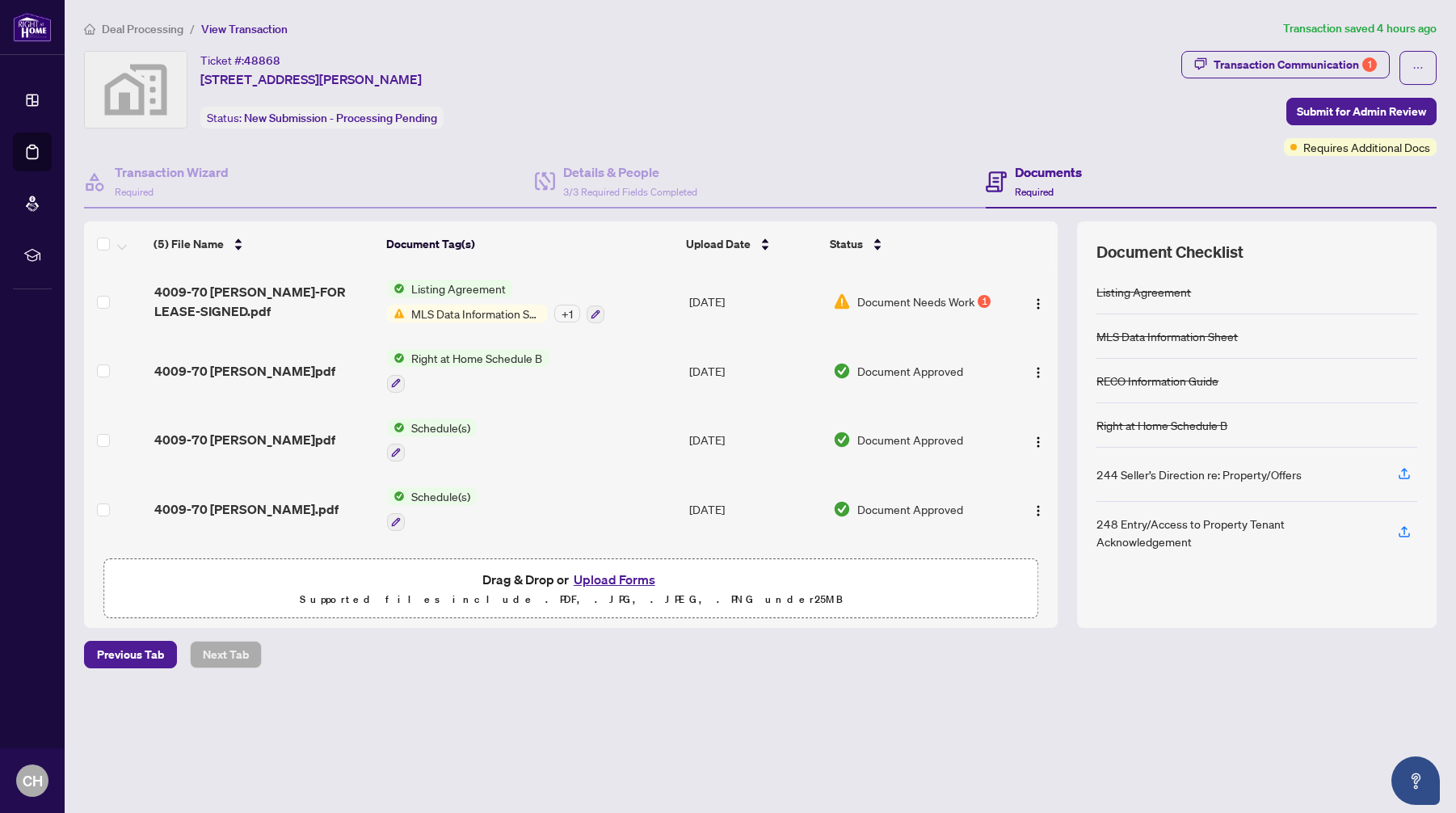
click at [151, 29] on span "Deal Processing" at bounding box center [143, 29] width 81 height 15
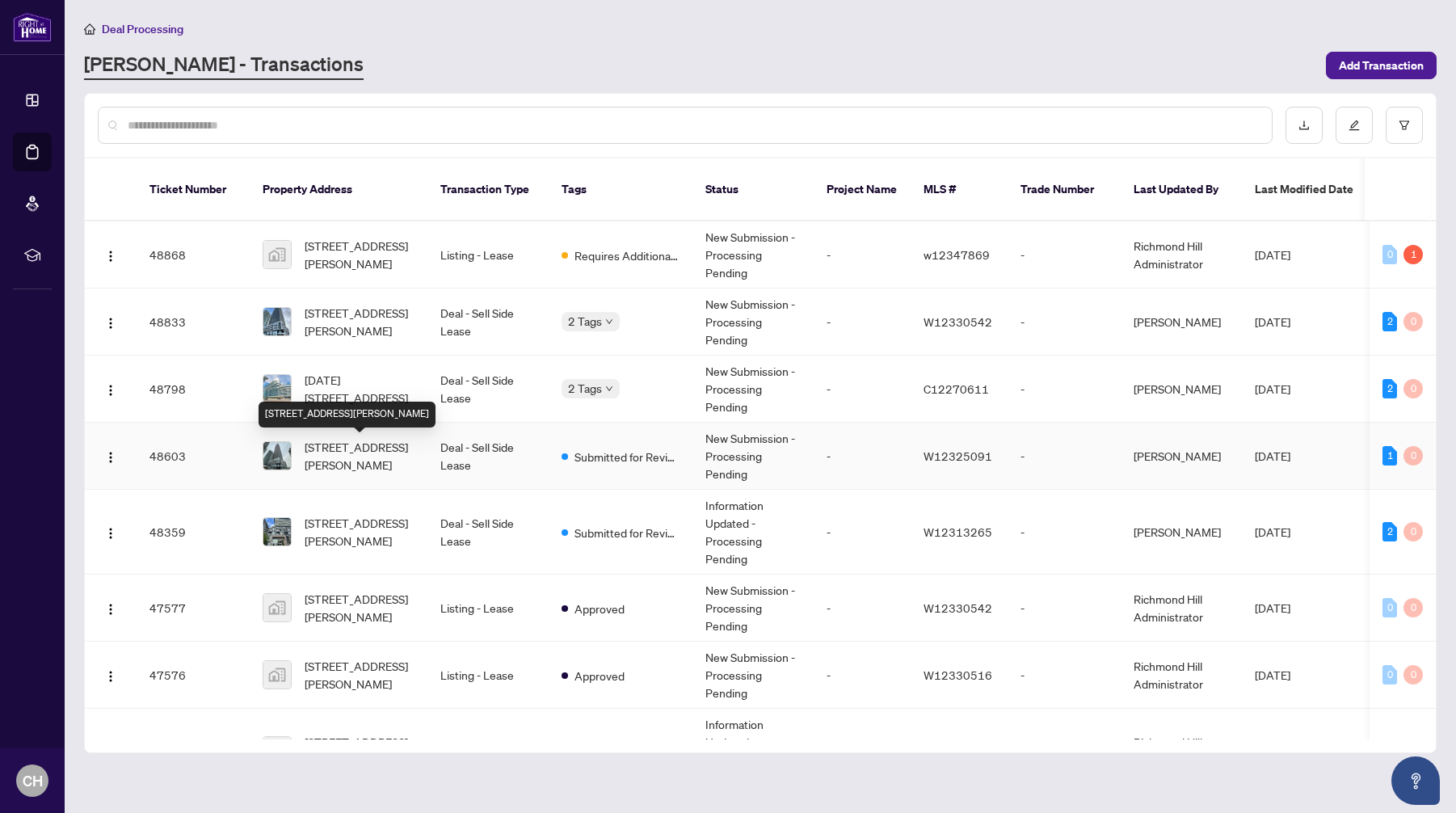
click at [377, 464] on span "[STREET_ADDRESS][PERSON_NAME]" at bounding box center [360, 456] width 110 height 36
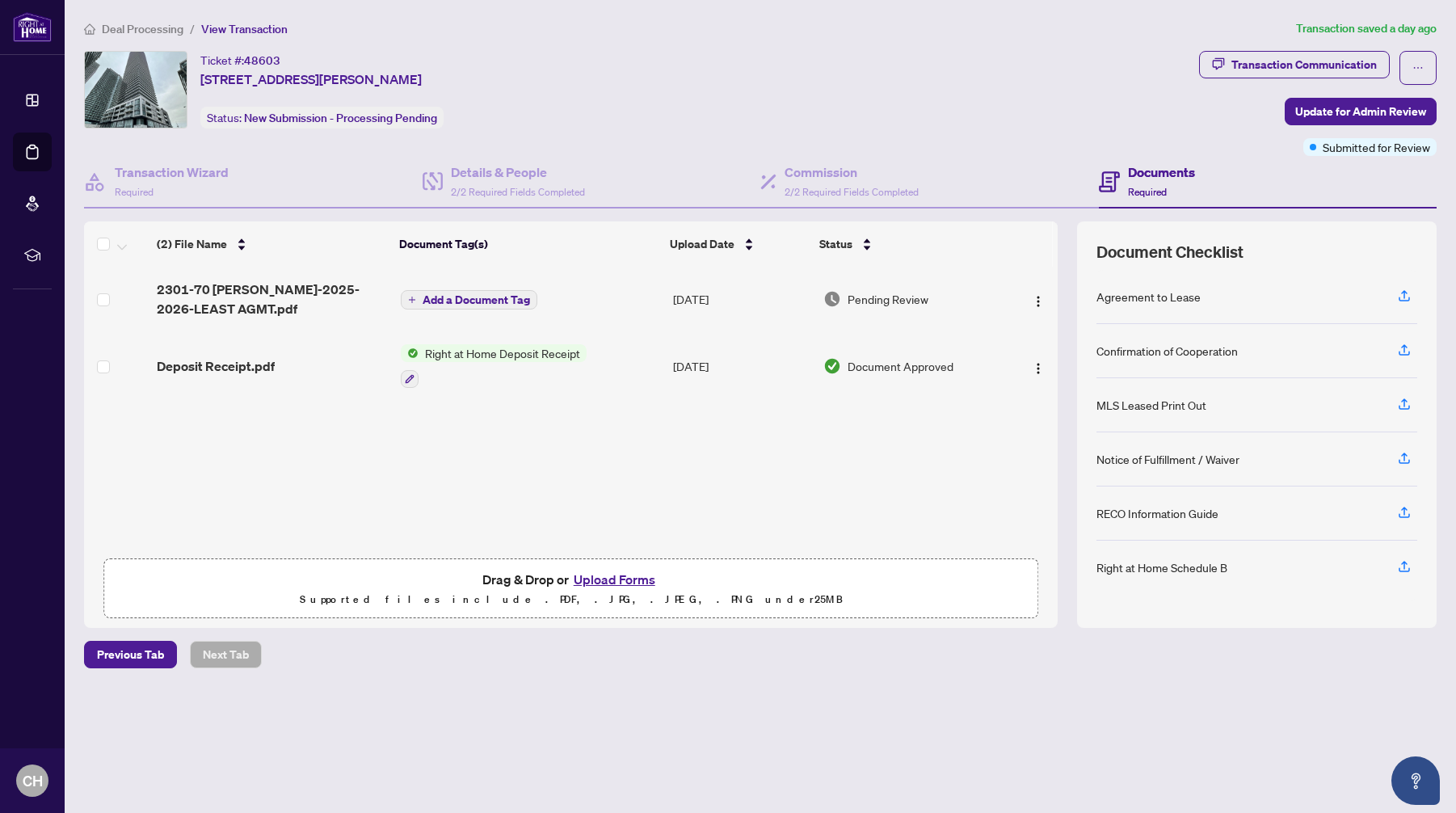
click at [146, 33] on span "Deal Processing" at bounding box center [143, 29] width 81 height 15
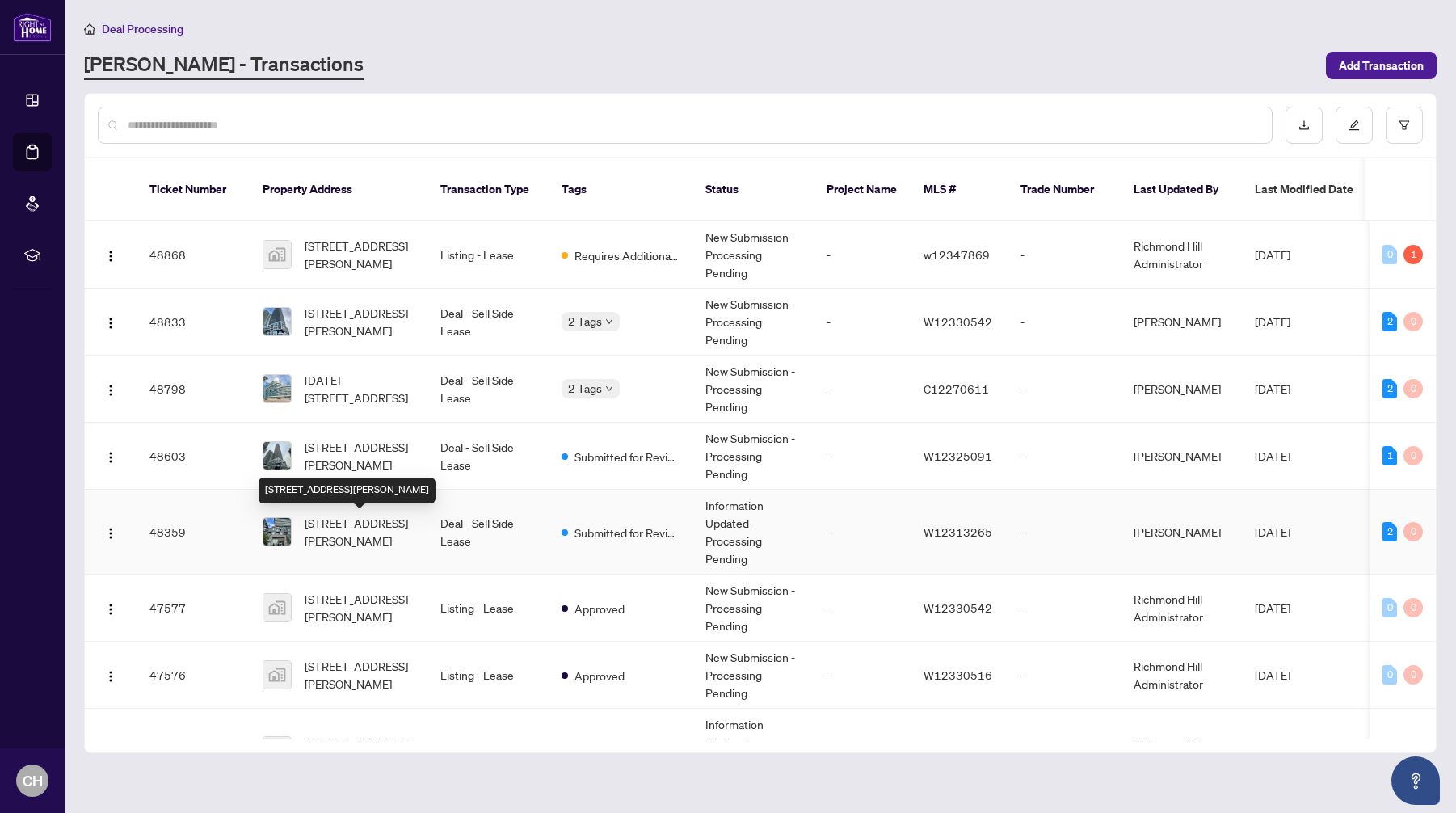
click at [390, 539] on span "[STREET_ADDRESS][PERSON_NAME]" at bounding box center [360, 531] width 110 height 36
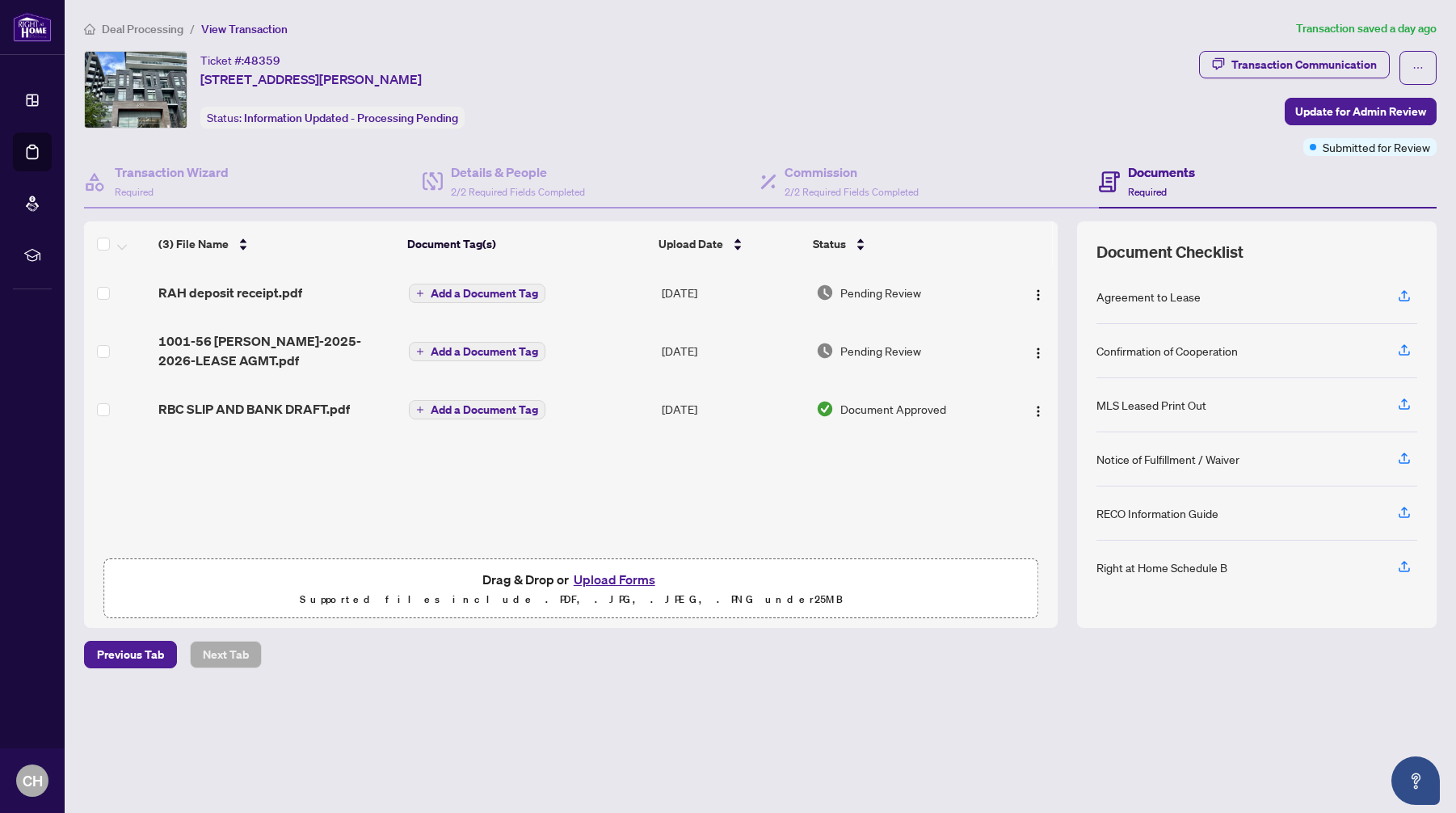
click at [151, 27] on span "Deal Processing" at bounding box center [143, 29] width 81 height 15
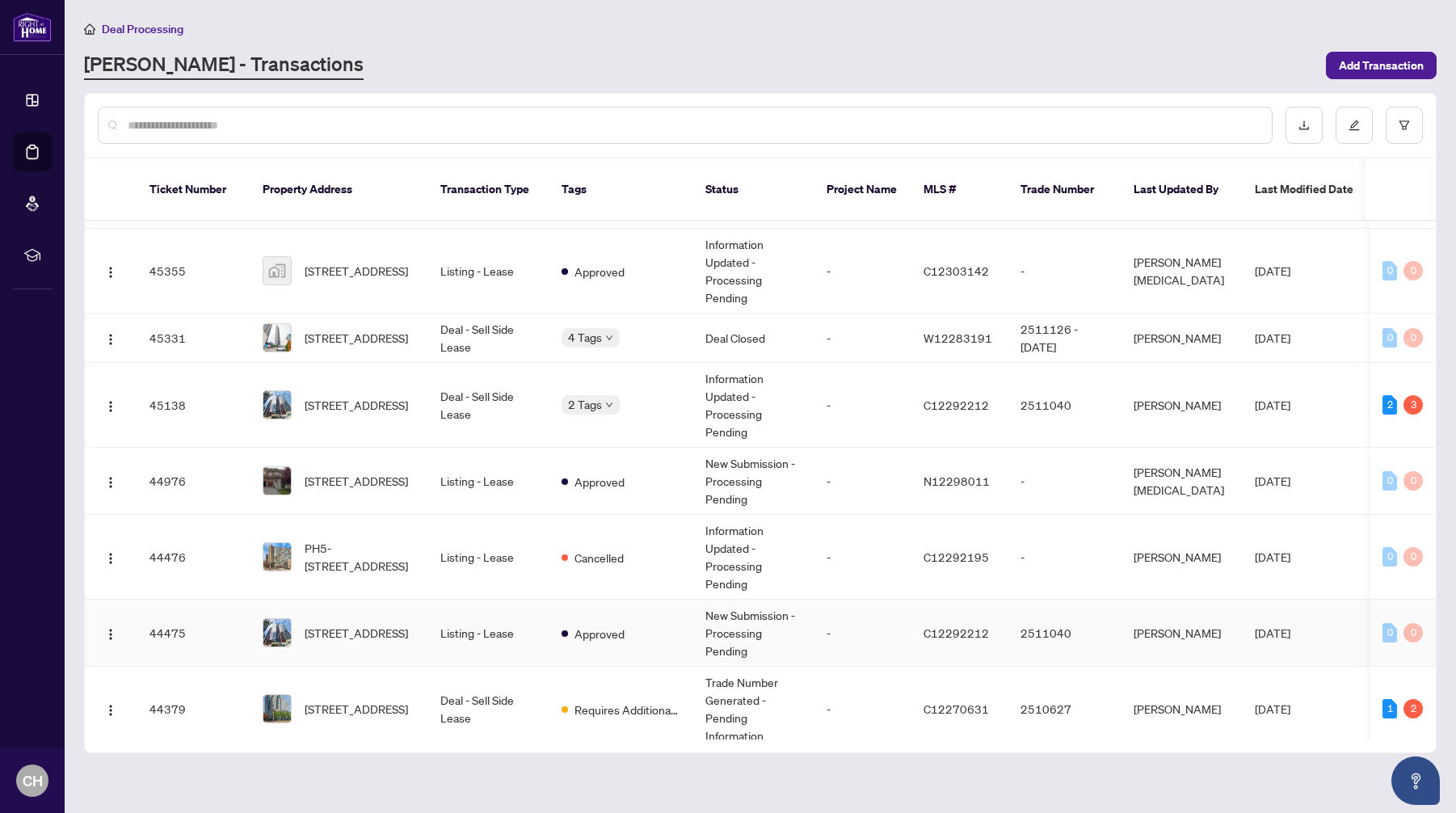
scroll to position [727, 0]
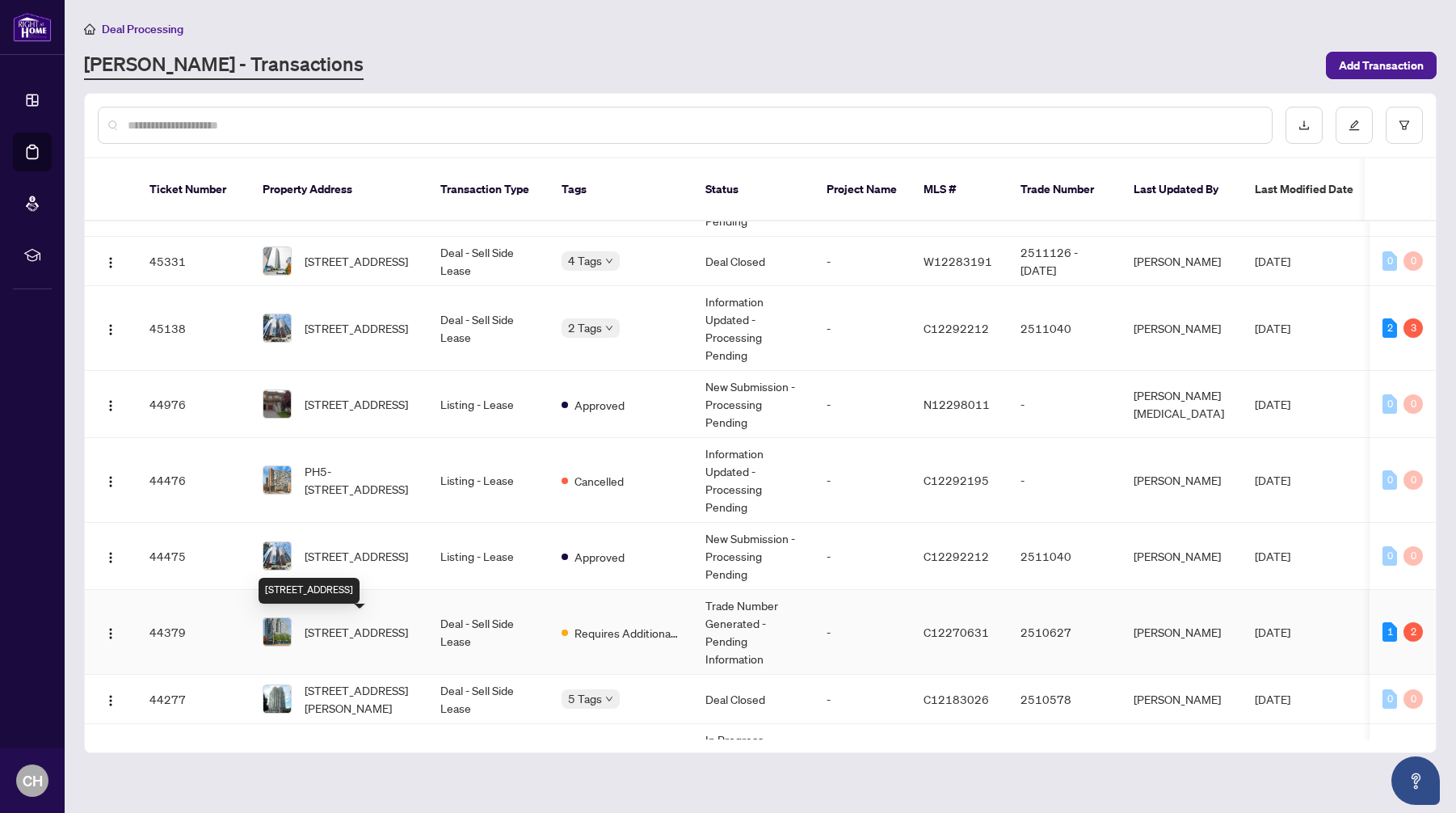
click at [374, 631] on span "[STREET_ADDRESS]" at bounding box center [357, 632] width 103 height 17
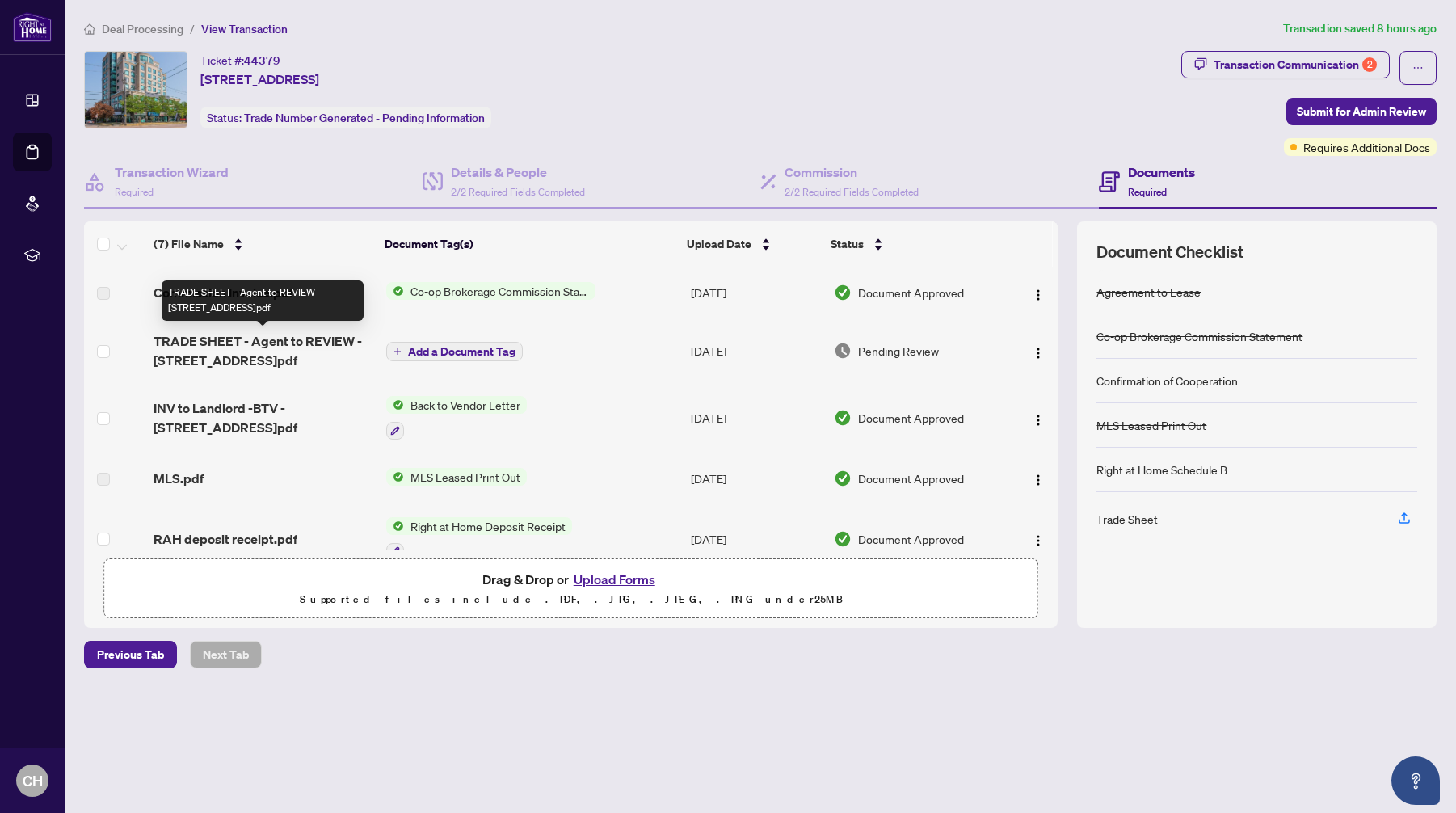
click at [244, 344] on span "TRADE SHEET - Agent to REVIEW - [STREET_ADDRESS]pdf" at bounding box center [263, 351] width 219 height 39
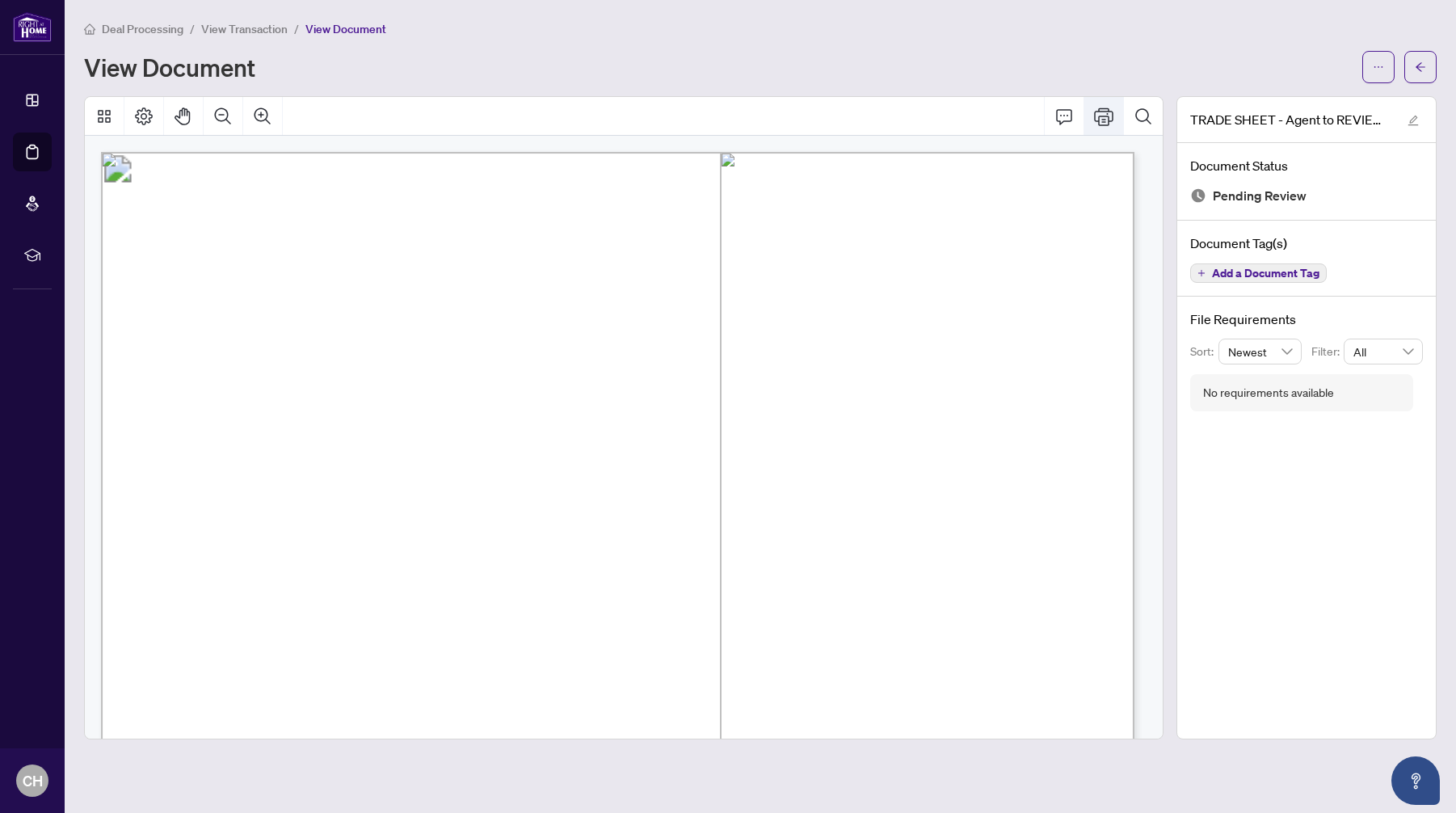
click at [1101, 116] on icon "Print" at bounding box center [1103, 116] width 19 height 19
click at [152, 32] on span "Deal Processing" at bounding box center [143, 29] width 81 height 15
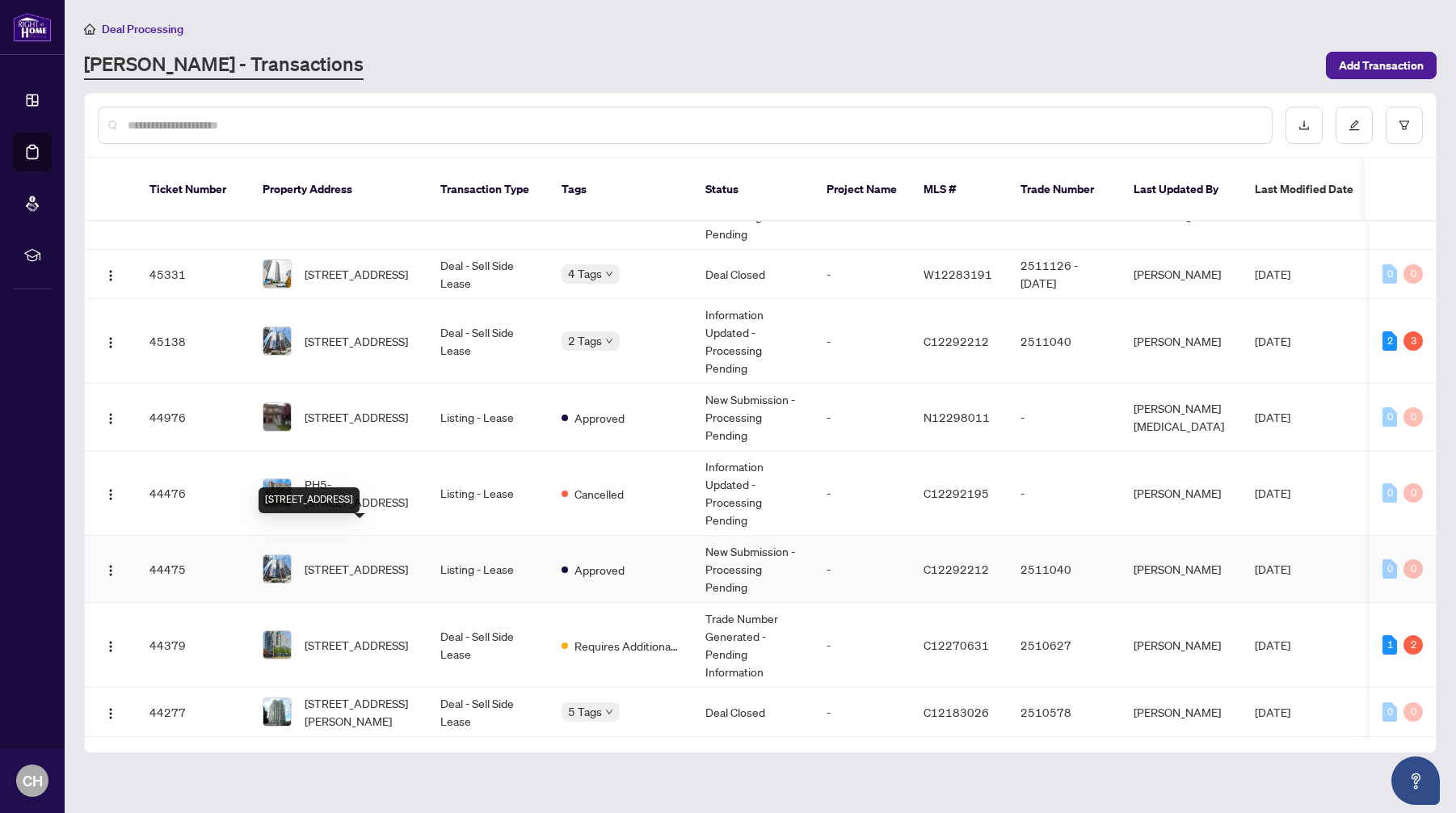
scroll to position [766, 0]
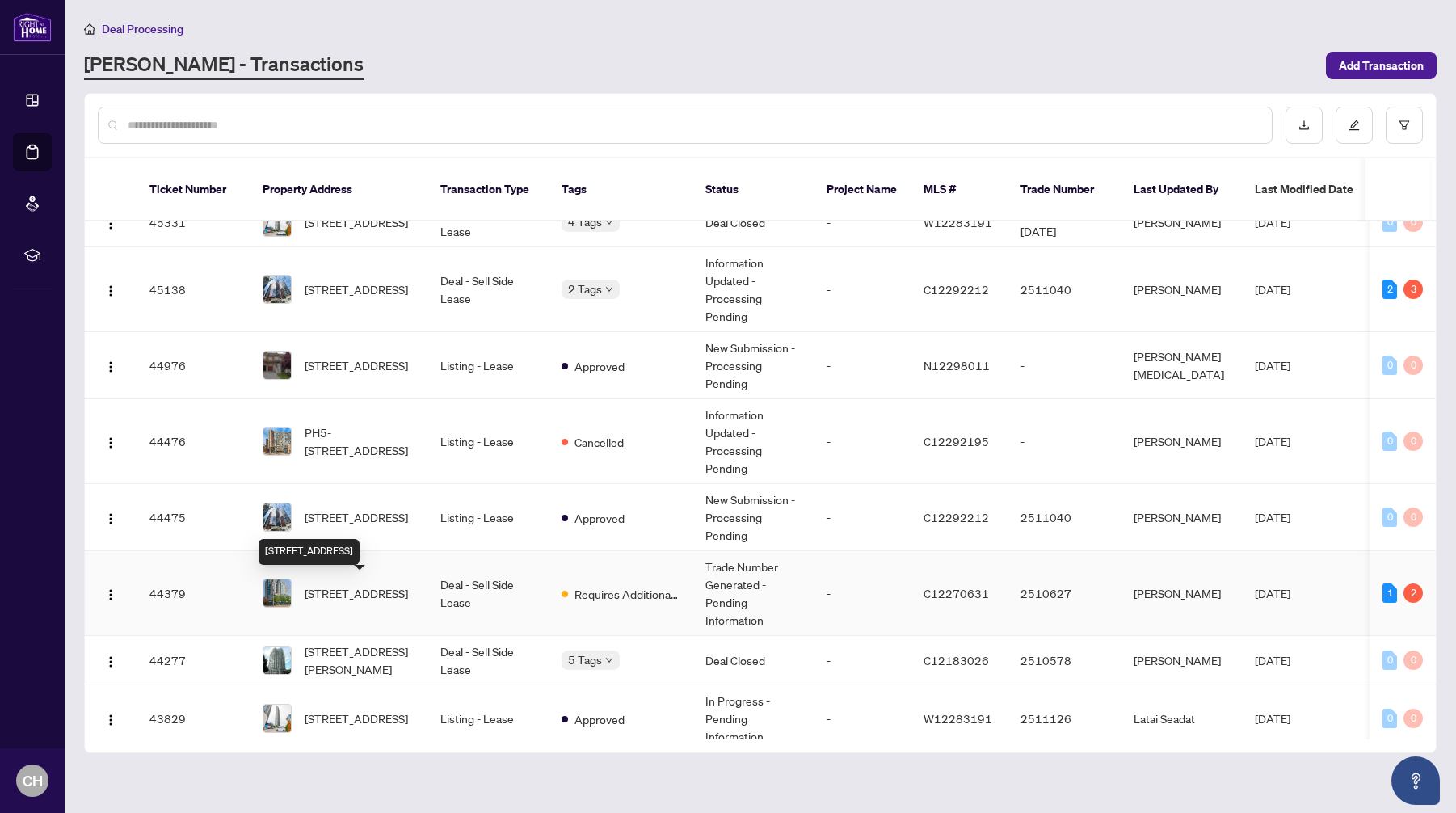
click at [385, 593] on span "[STREET_ADDRESS]" at bounding box center [357, 593] width 103 height 17
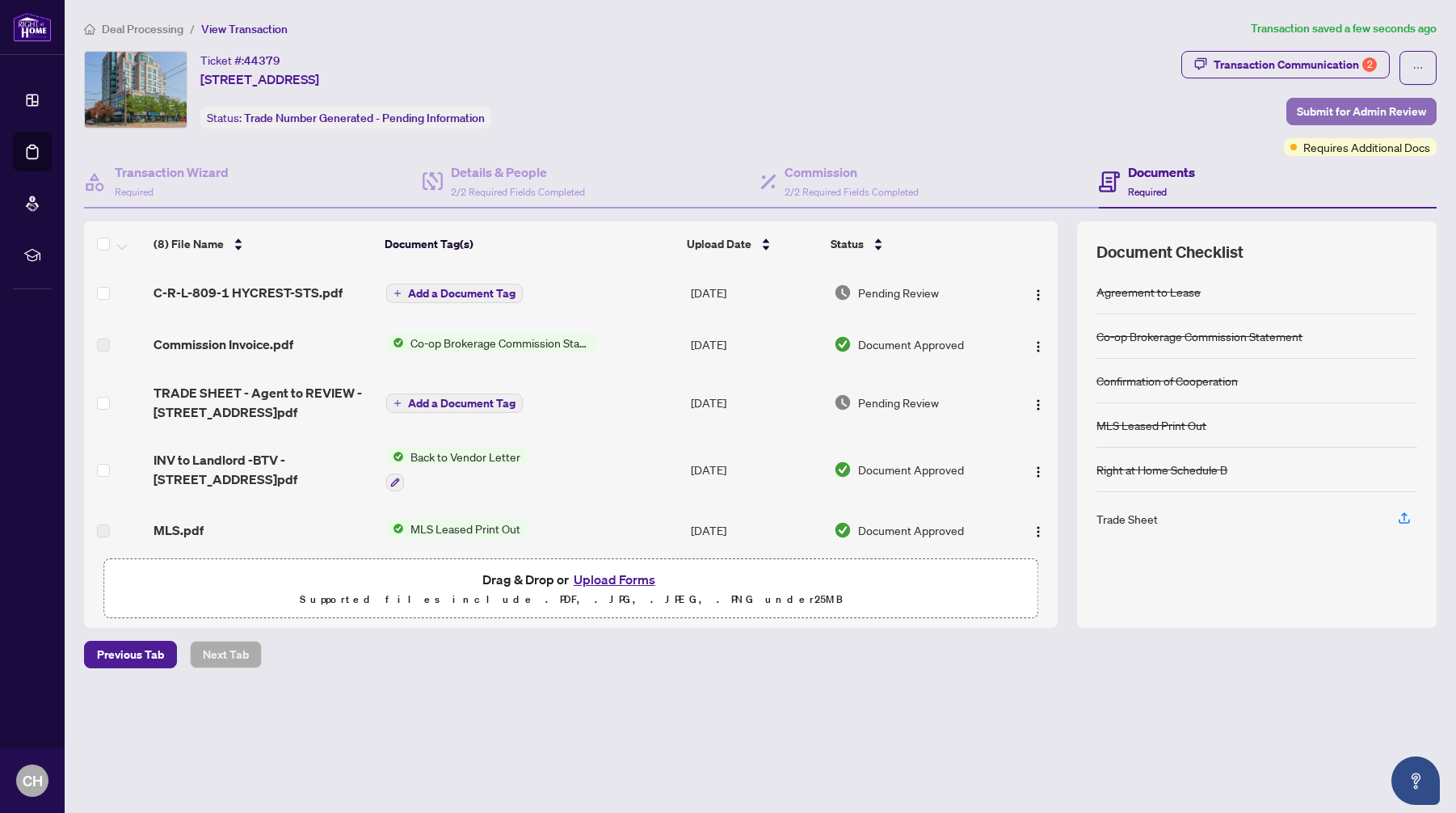
click at [1347, 111] on span "Submit for Admin Review" at bounding box center [1362, 111] width 130 height 26
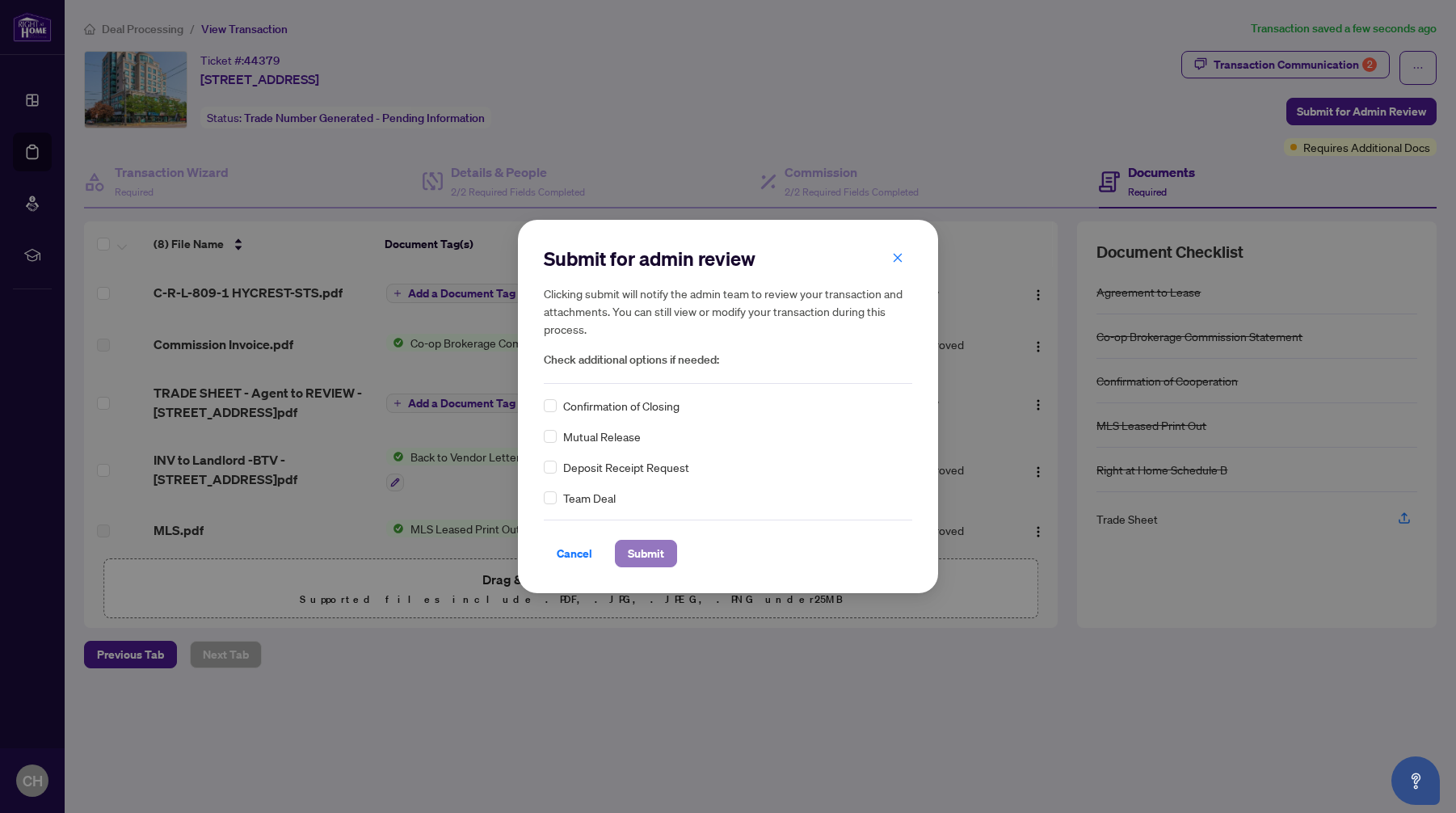
click at [637, 550] on span "Submit" at bounding box center [646, 553] width 37 height 26
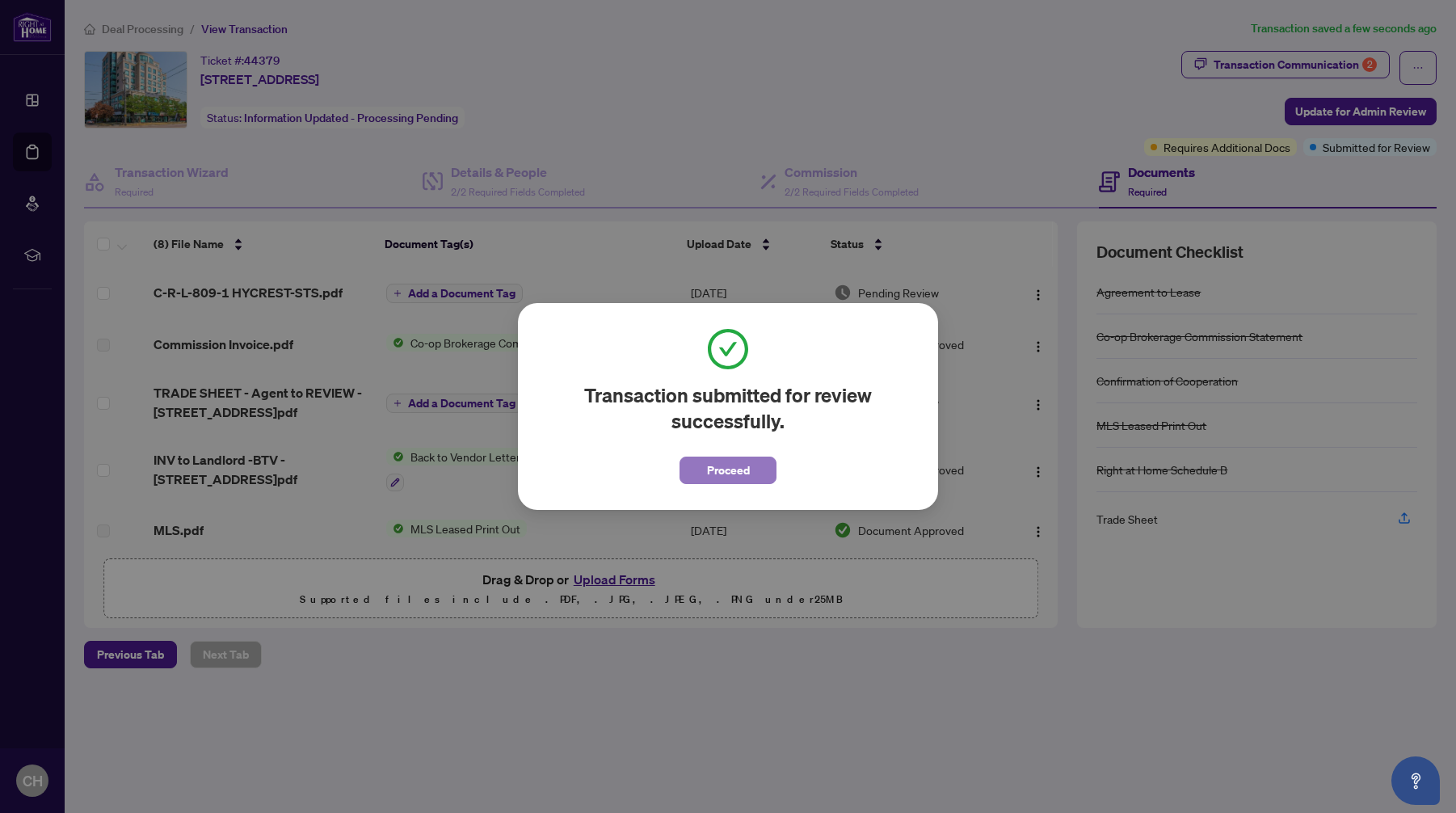
click at [734, 471] on span "Proceed" at bounding box center [729, 470] width 43 height 26
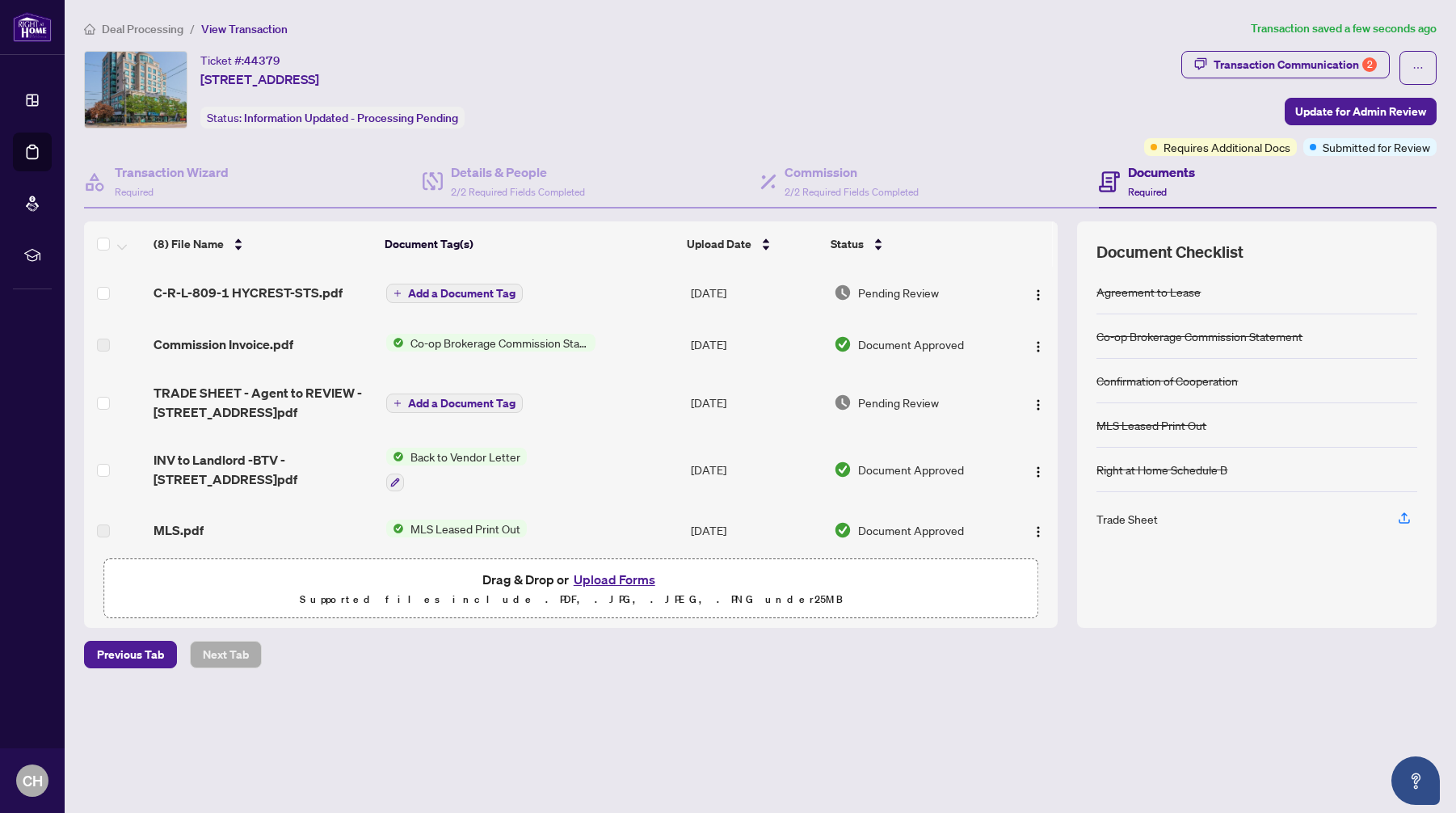
click at [151, 27] on span "Deal Processing" at bounding box center [143, 29] width 81 height 15
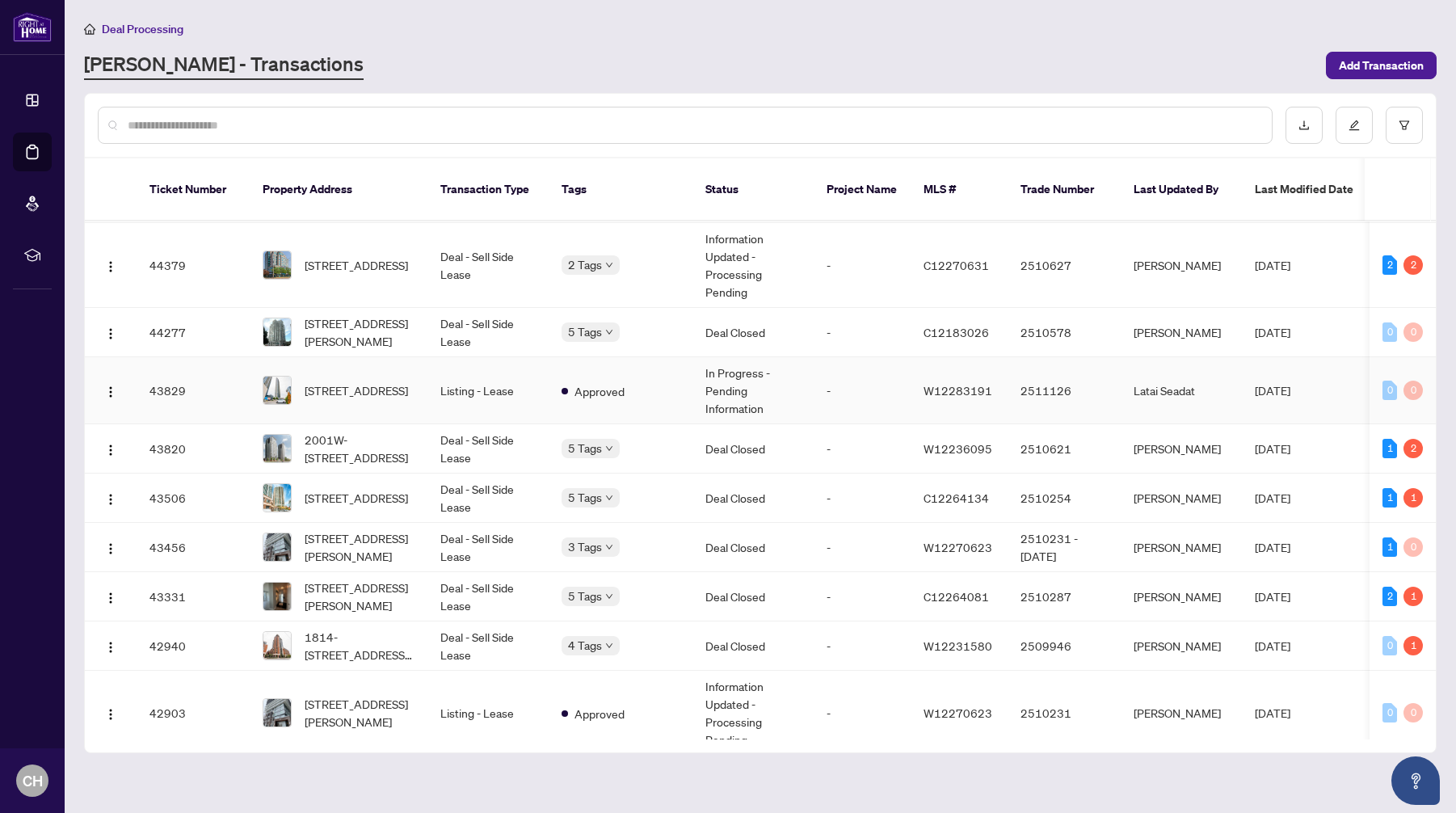
scroll to position [1103, 0]
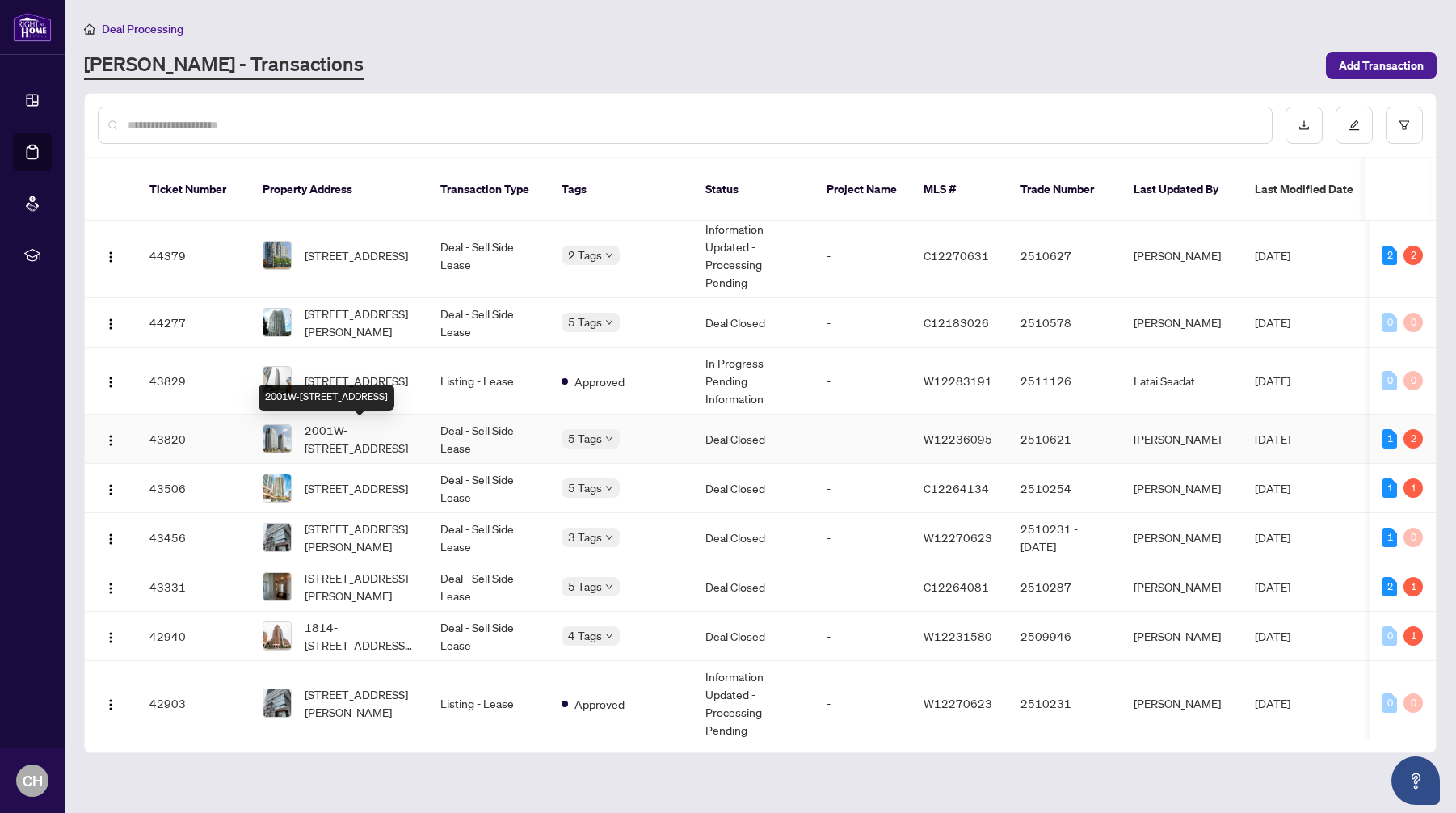
click at [394, 436] on span "2001W-[STREET_ADDRESS]" at bounding box center [360, 439] width 110 height 36
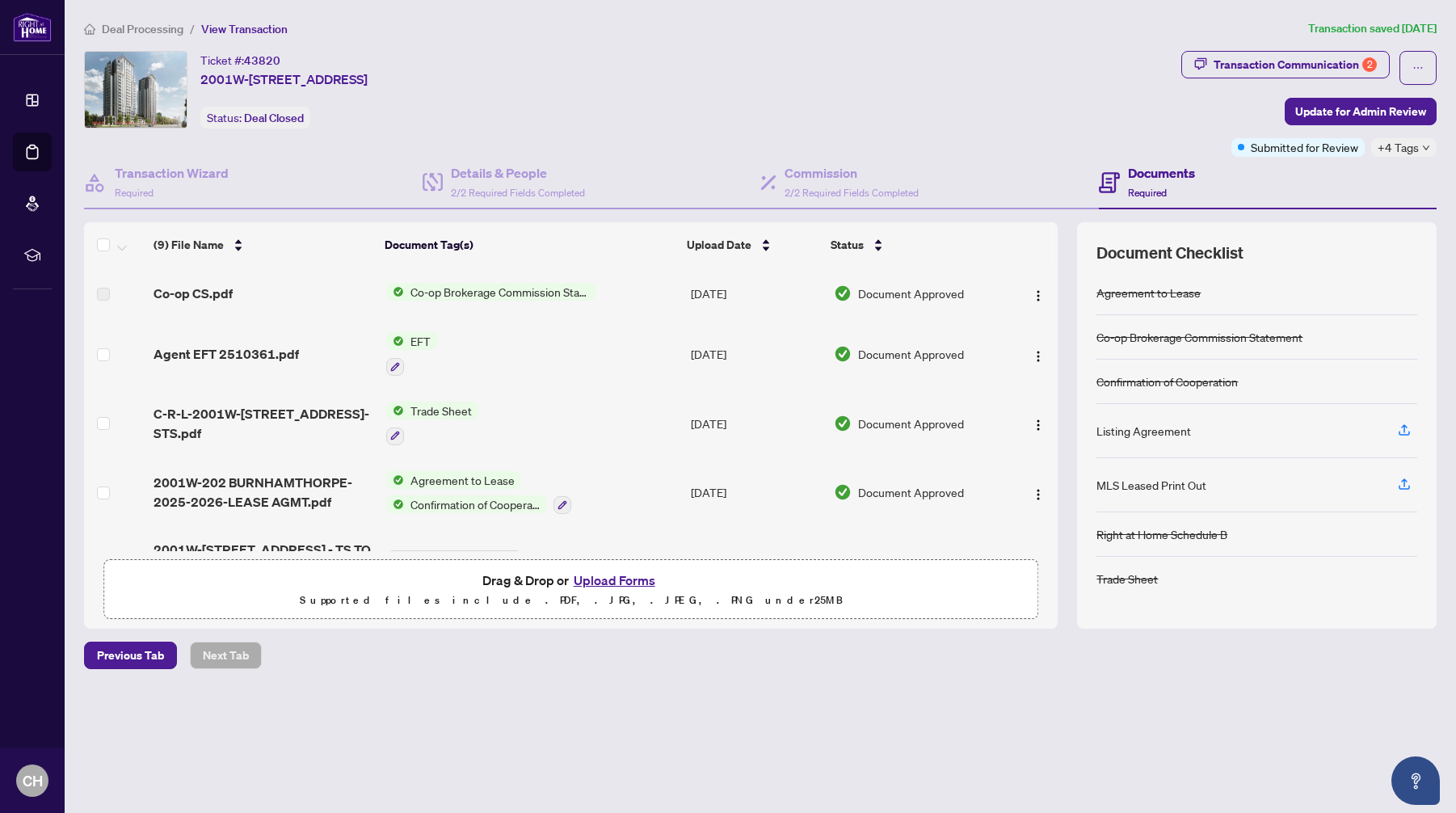
click at [169, 25] on span "Deal Processing" at bounding box center [143, 29] width 81 height 15
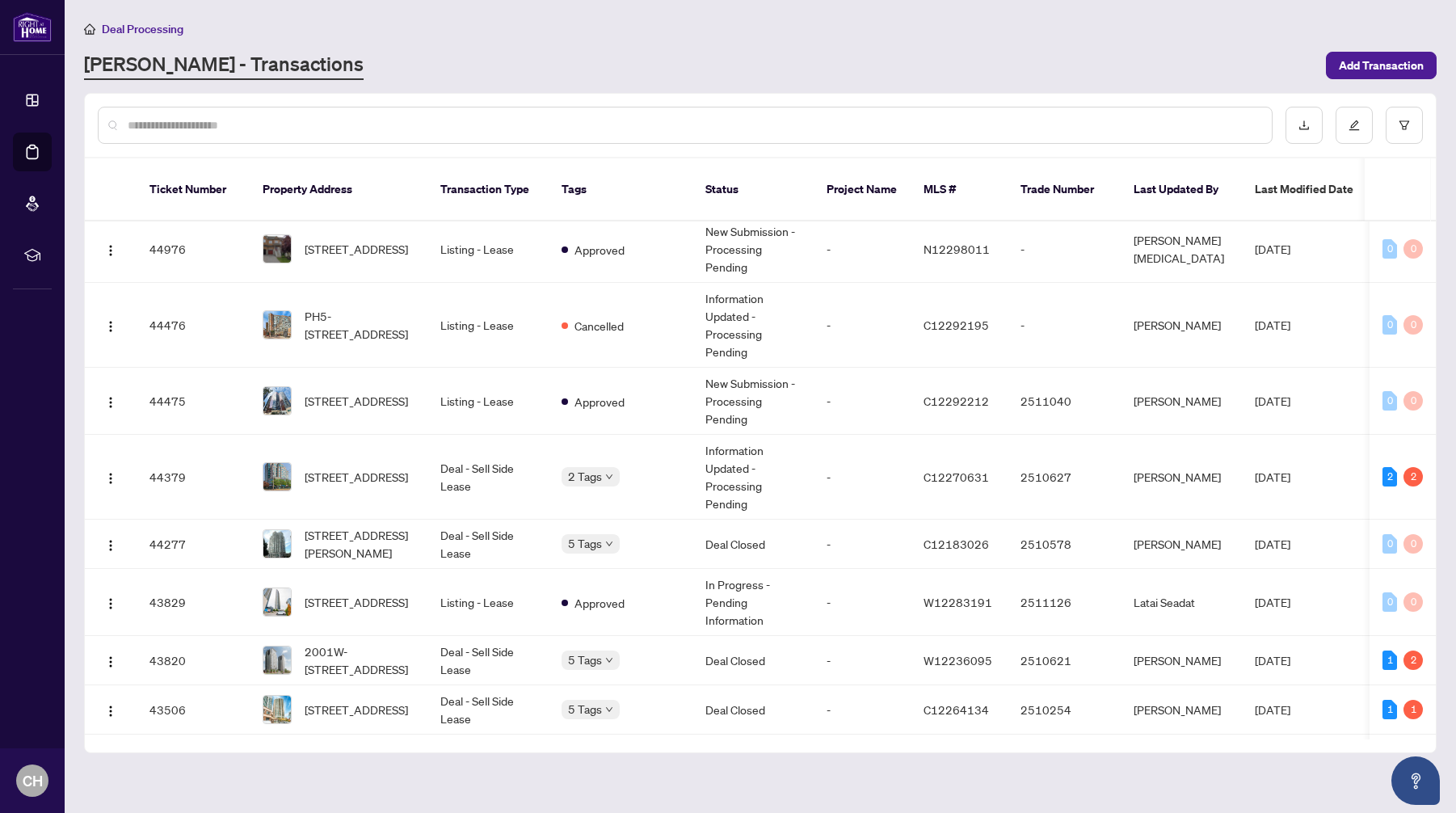
scroll to position [944, 0]
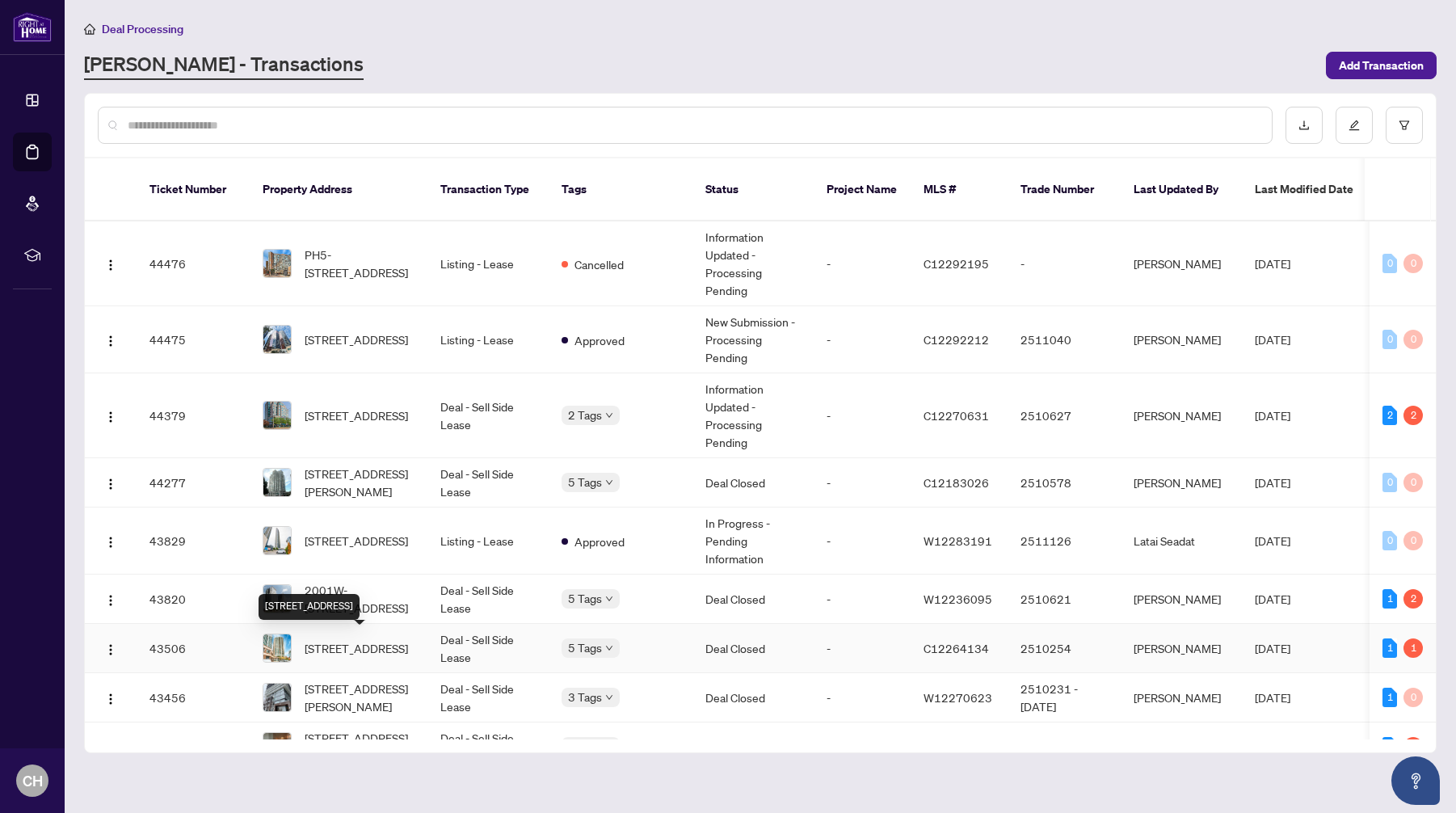
click at [379, 653] on span "[STREET_ADDRESS]" at bounding box center [357, 648] width 103 height 17
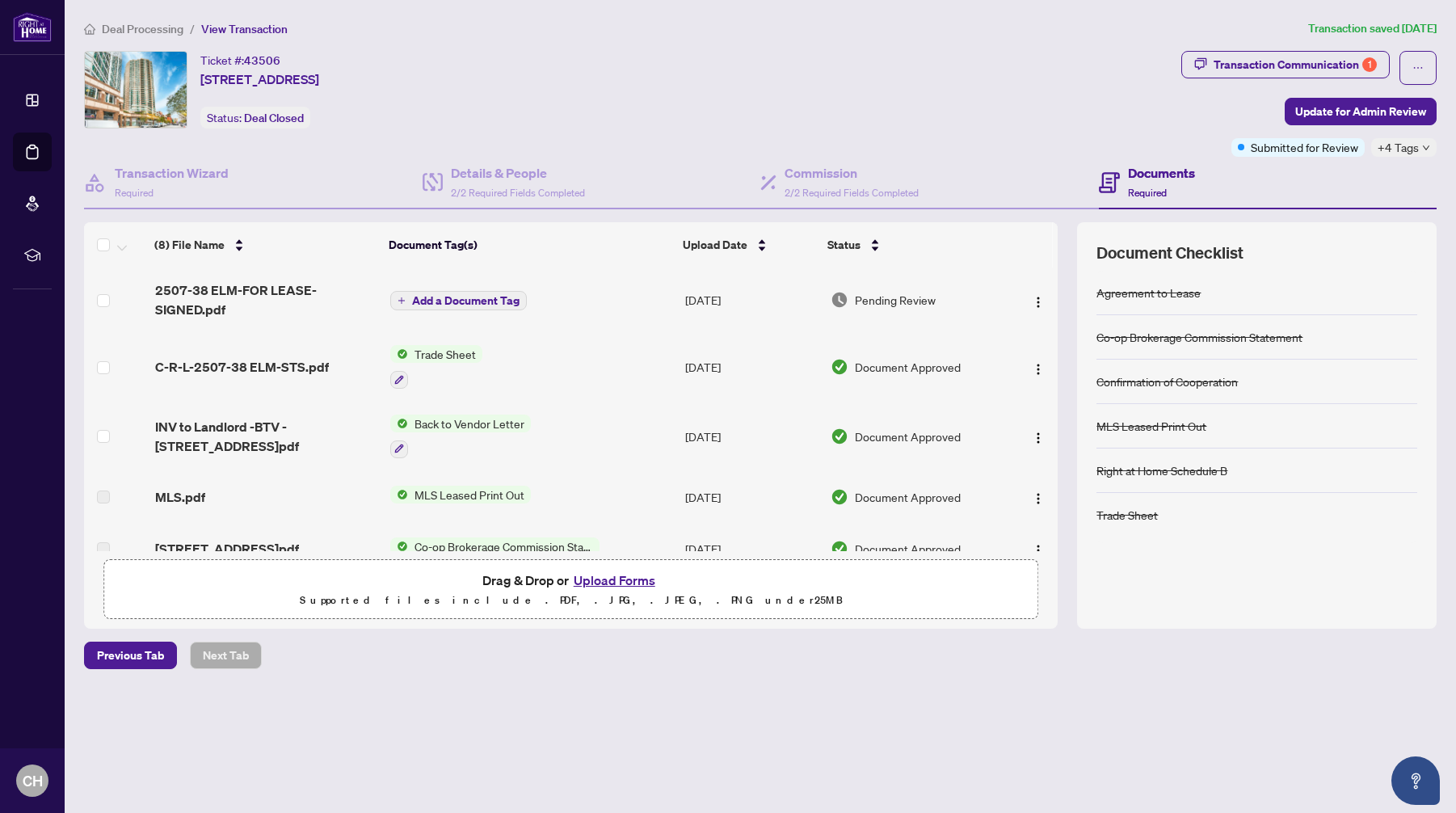
click at [152, 29] on span "Deal Processing" at bounding box center [143, 29] width 81 height 15
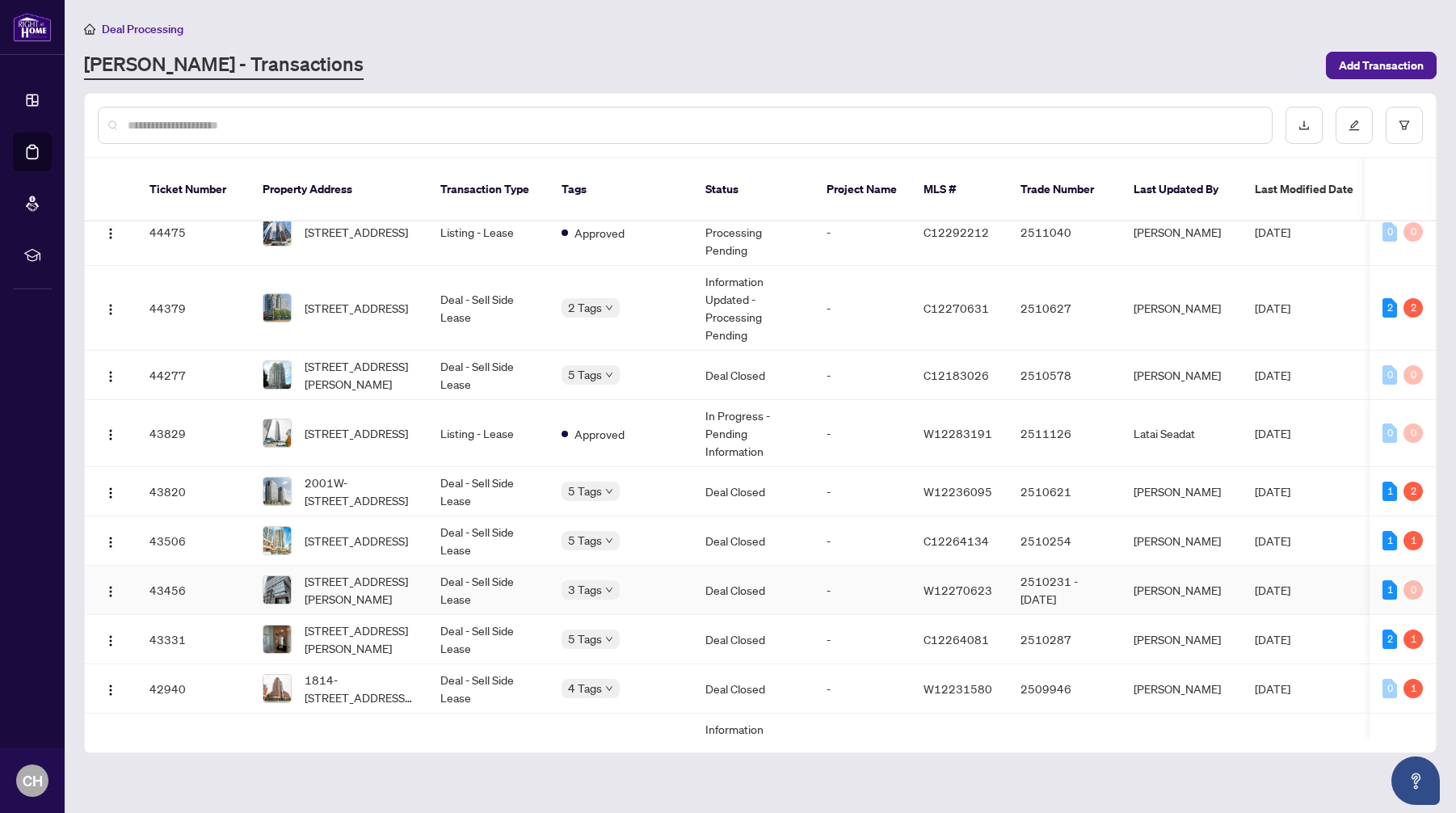
scroll to position [1069, 0]
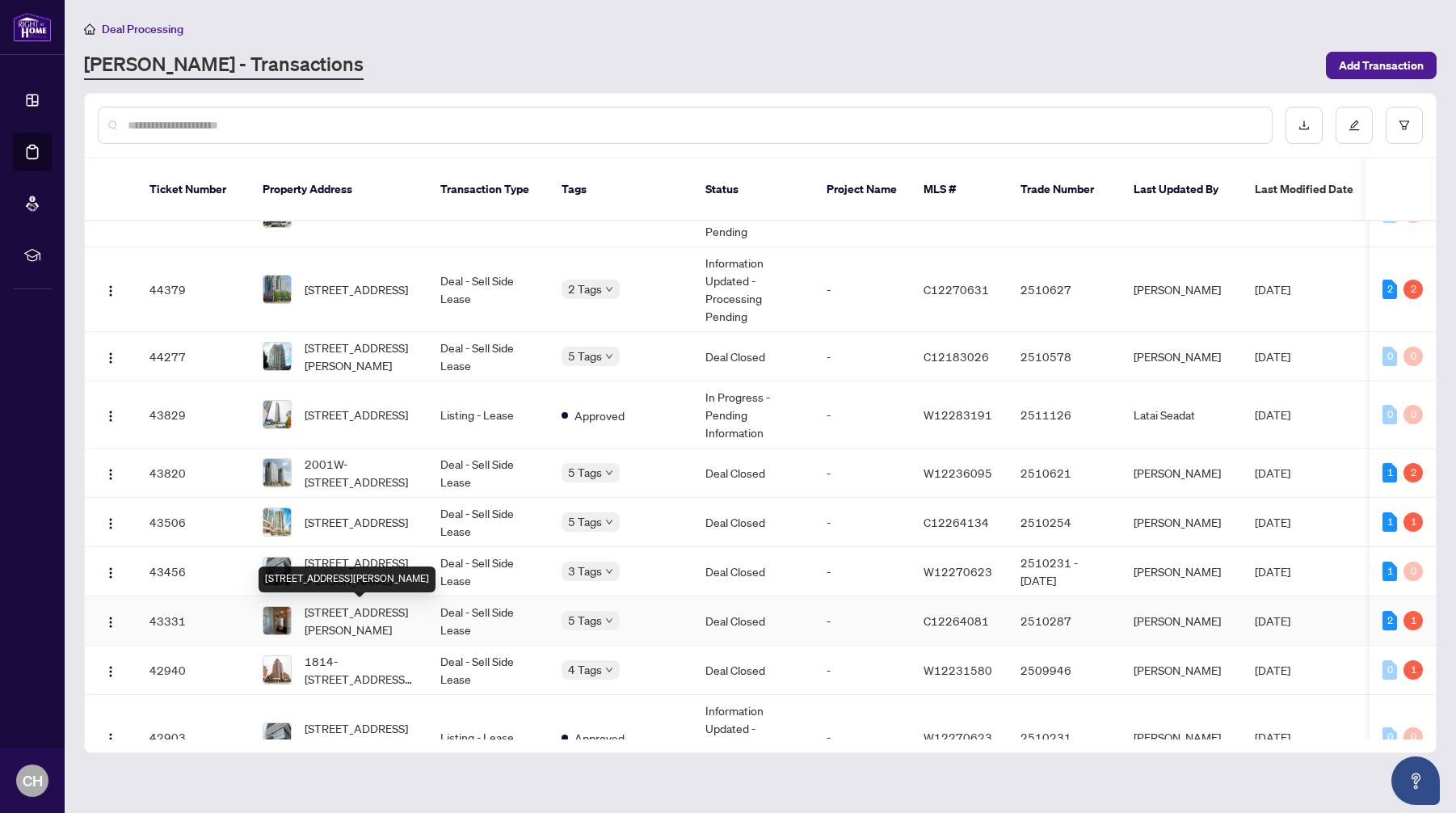
click at [402, 619] on span "[STREET_ADDRESS][PERSON_NAME]" at bounding box center [360, 620] width 110 height 36
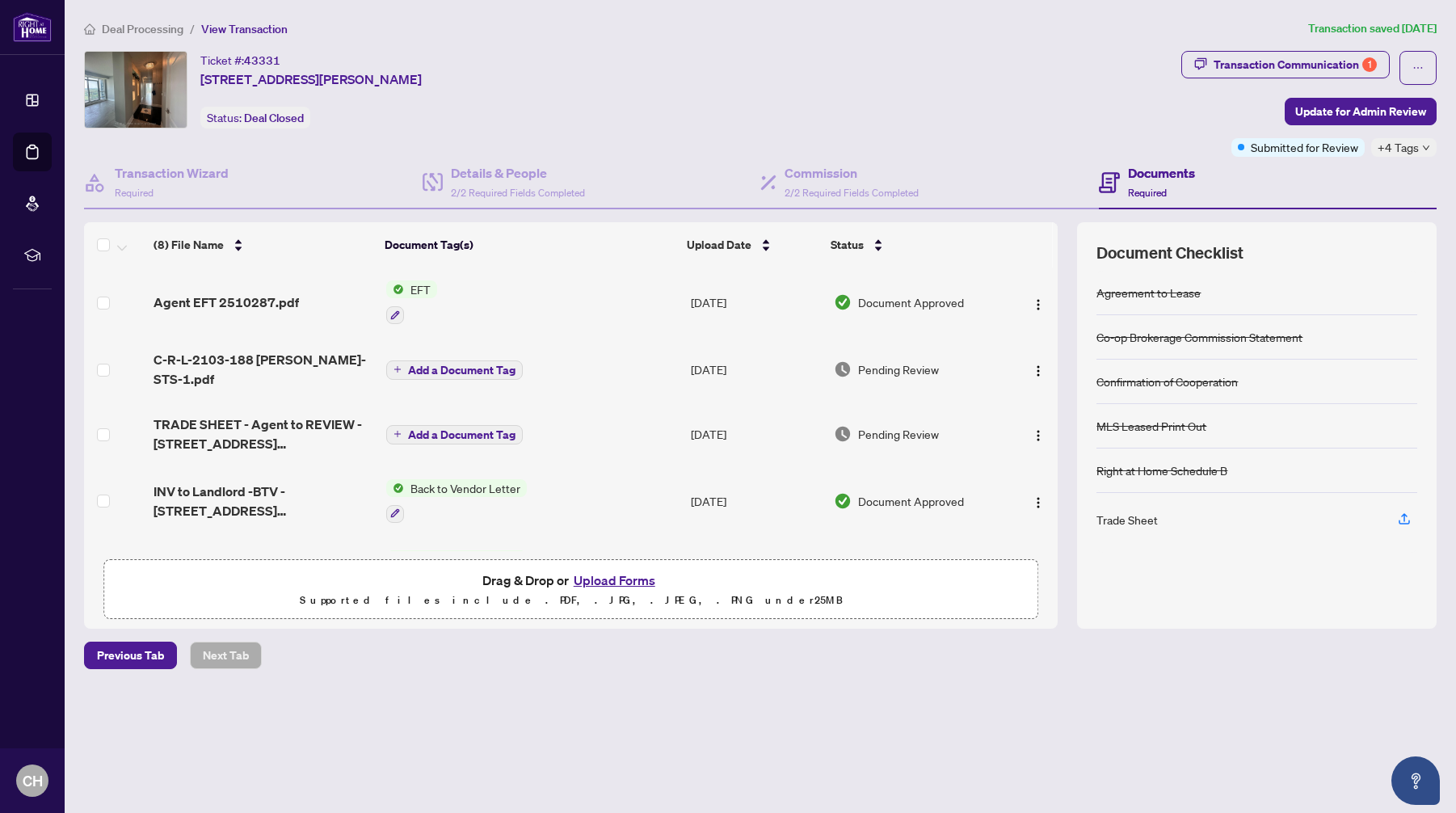
click at [163, 26] on span "Deal Processing" at bounding box center [143, 29] width 81 height 15
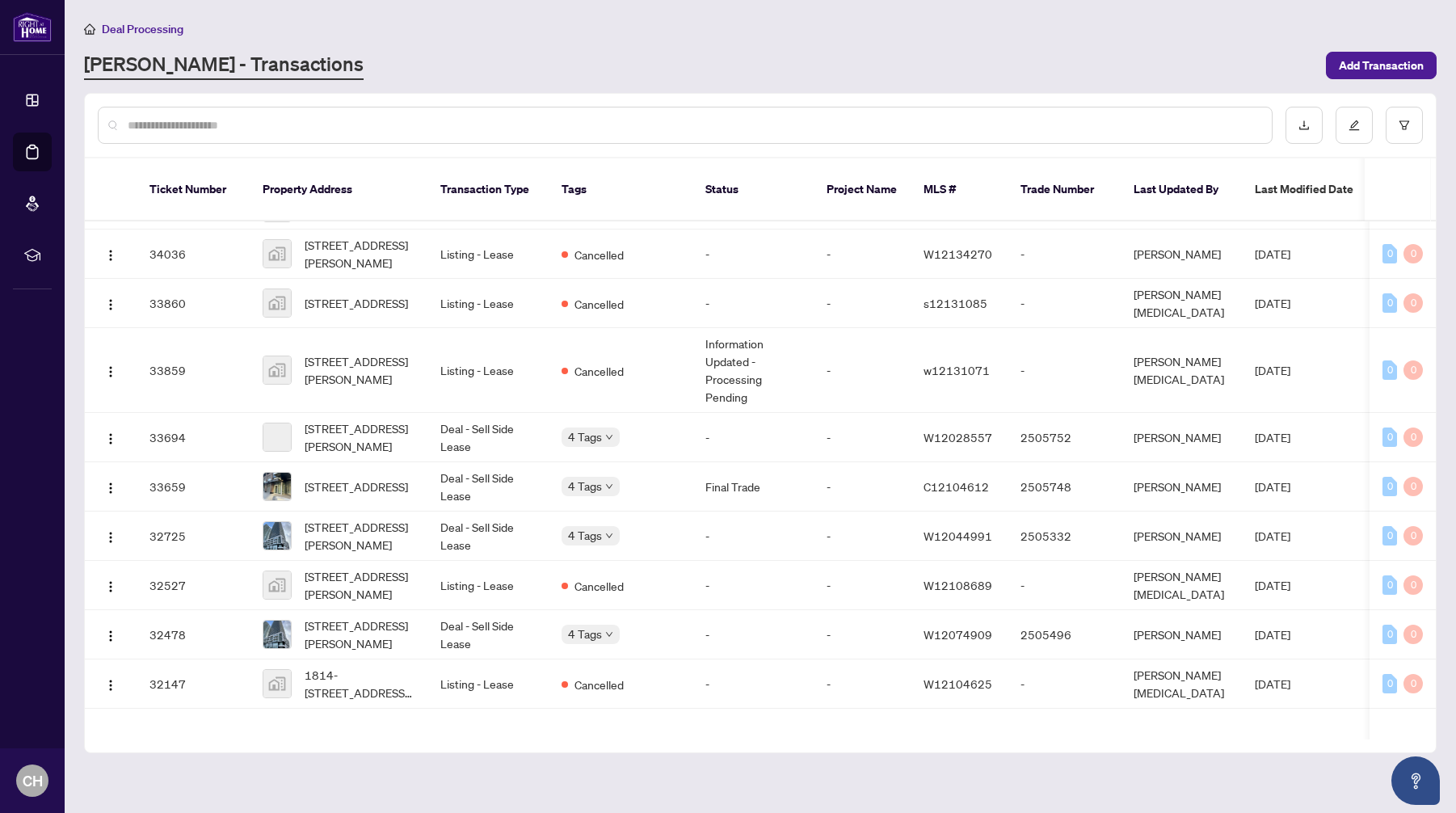
scroll to position [3392, 0]
